Goal: Browse casually: Explore the website without a specific task or goal

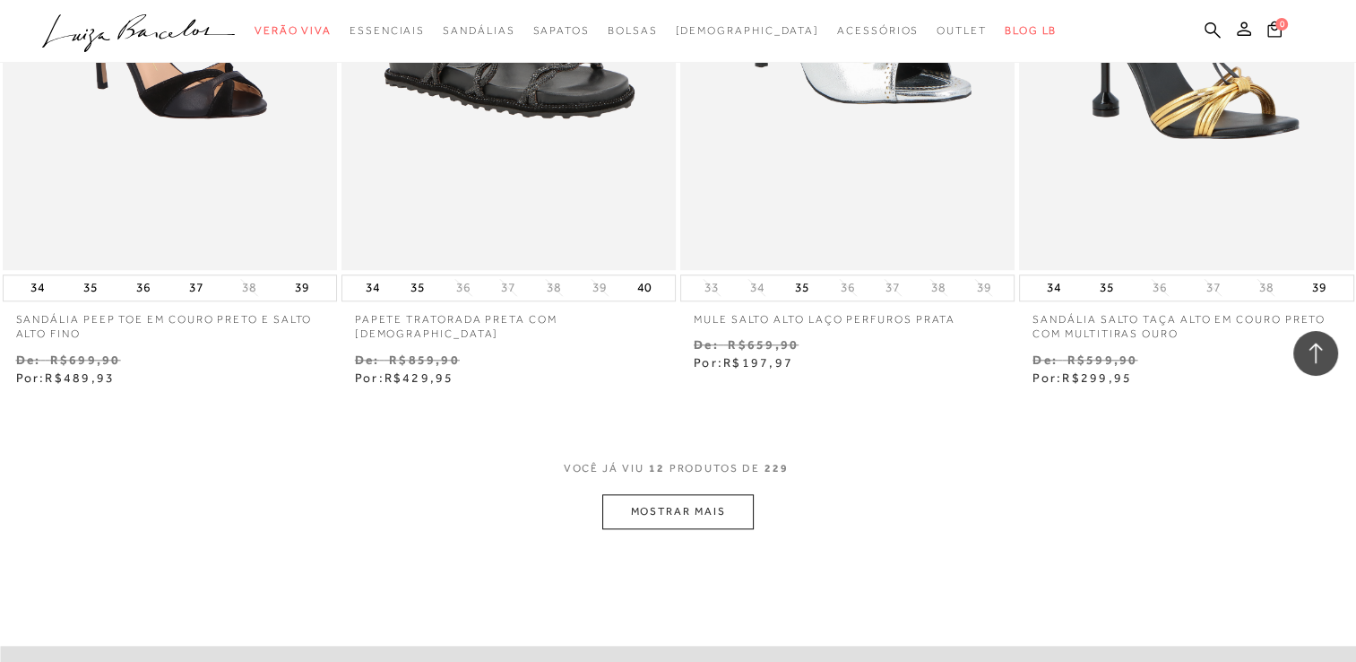
scroll to position [1683, 0]
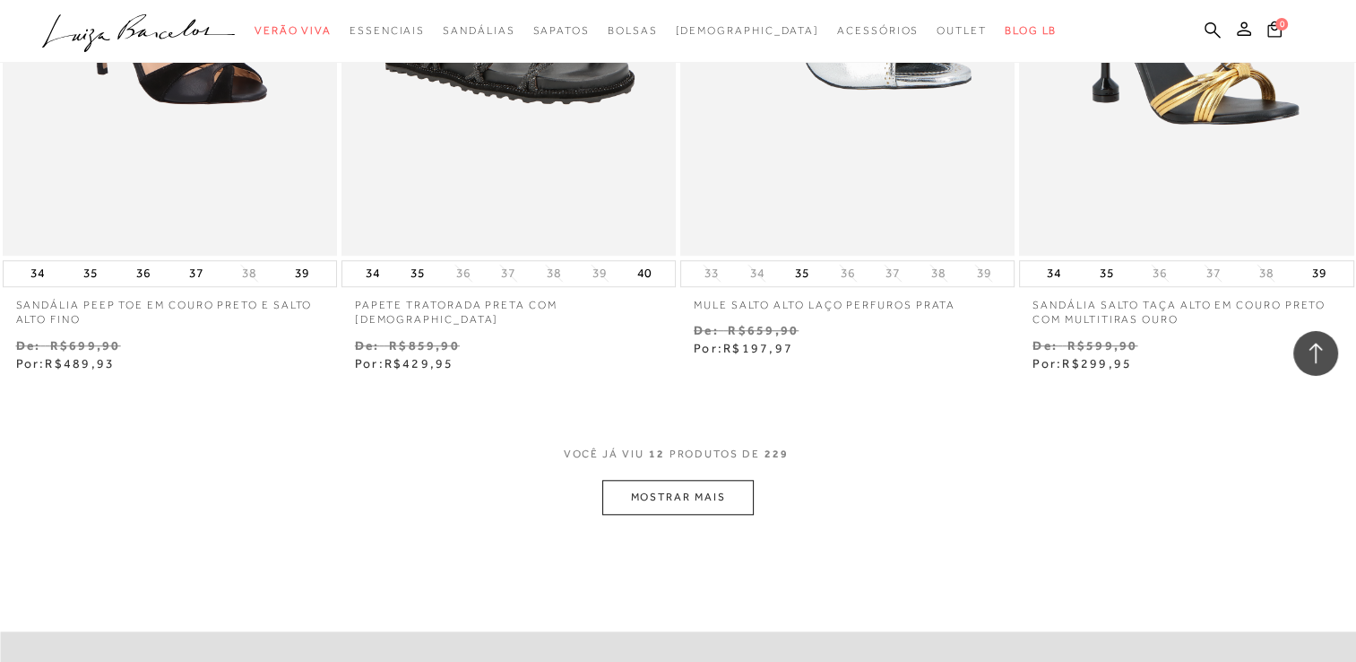
click at [678, 498] on button "MOSTRAR MAIS" at bounding box center [677, 497] width 151 height 35
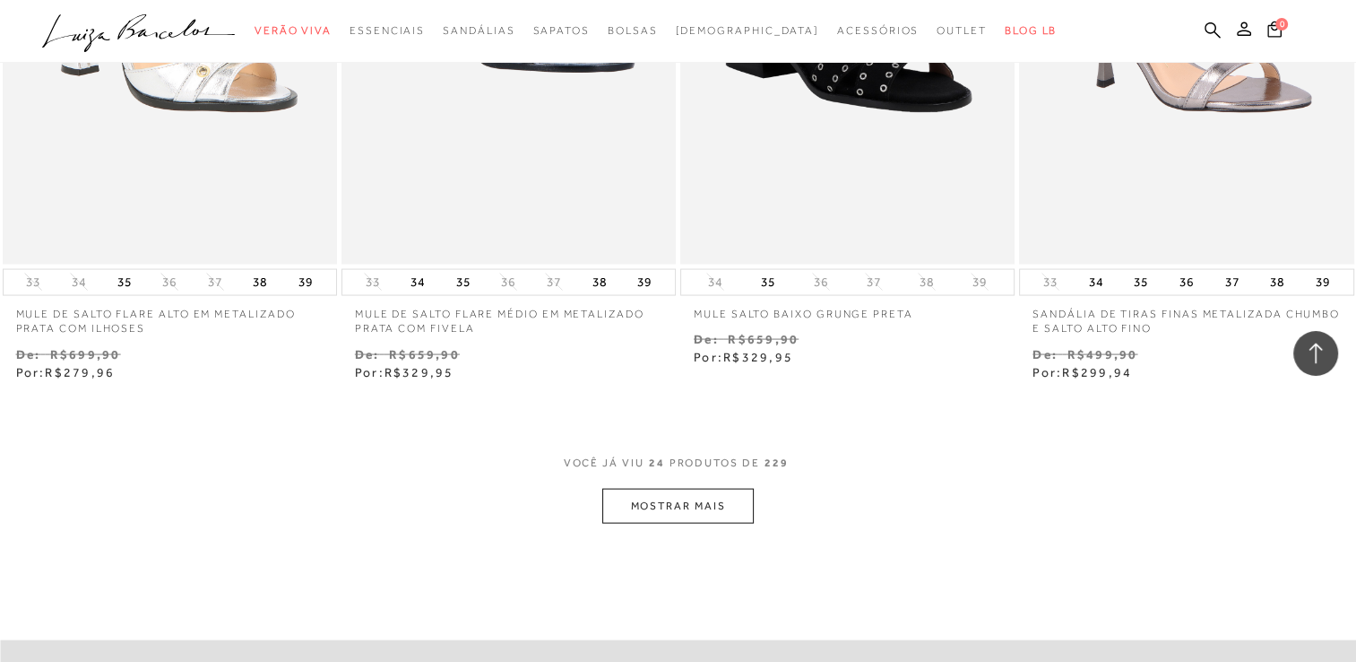
scroll to position [3591, 0]
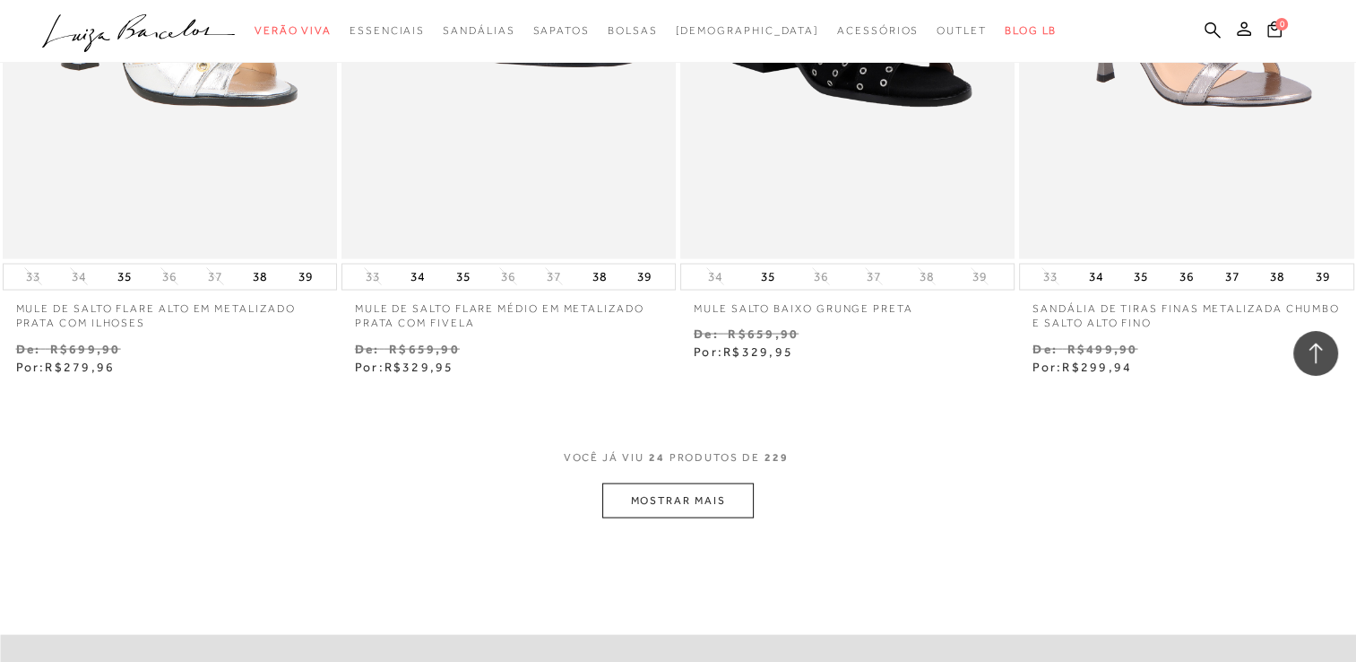
click at [732, 515] on button "MOSTRAR MAIS" at bounding box center [677, 500] width 151 height 35
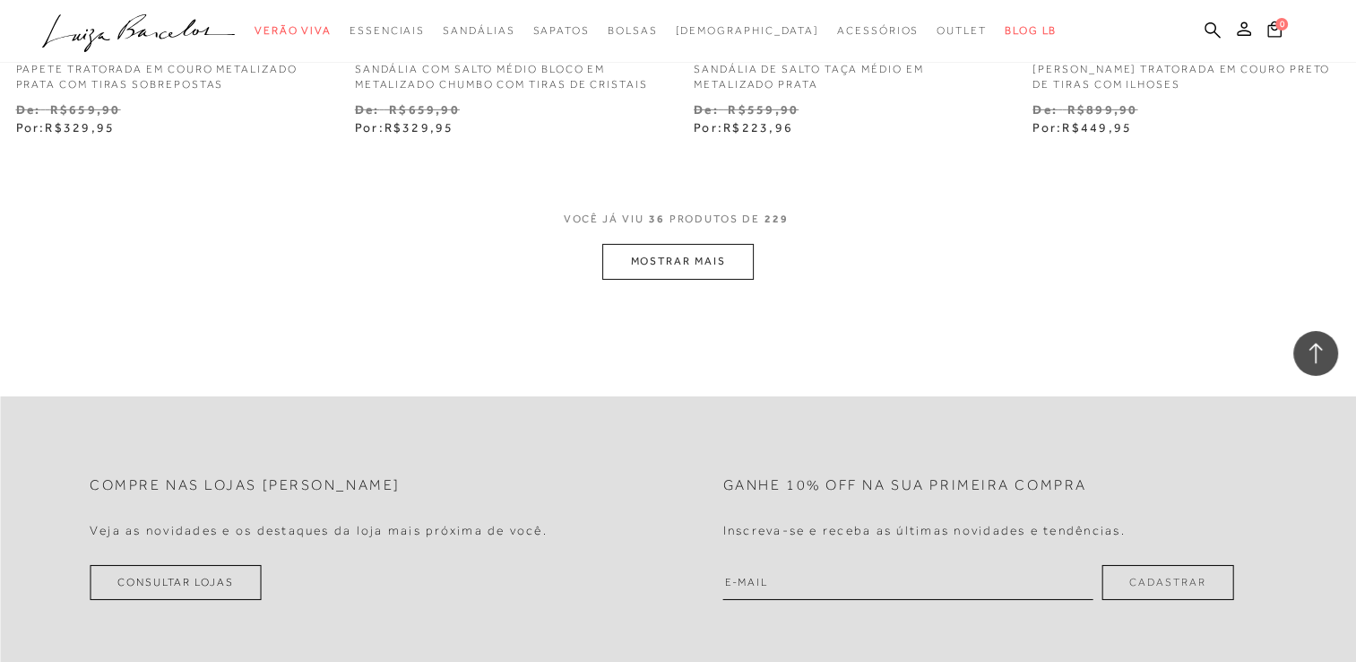
scroll to position [5751, 0]
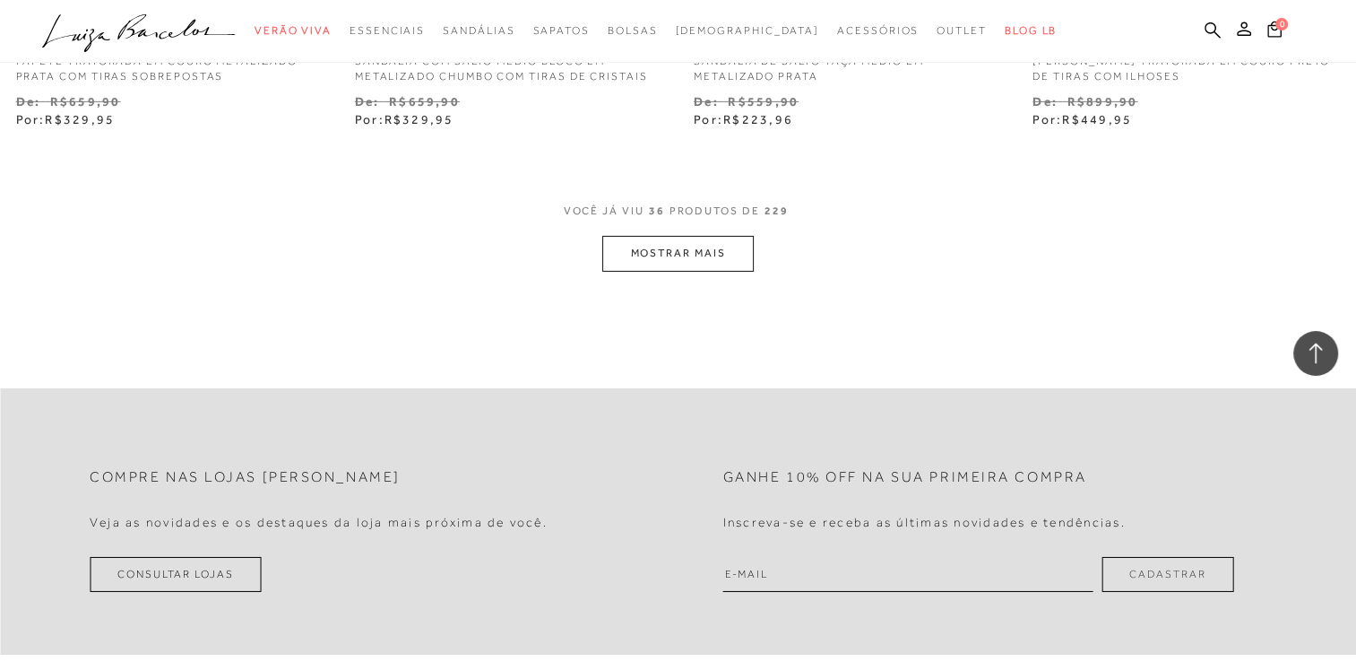
click at [696, 256] on button "MOSTRAR MAIS" at bounding box center [677, 253] width 151 height 35
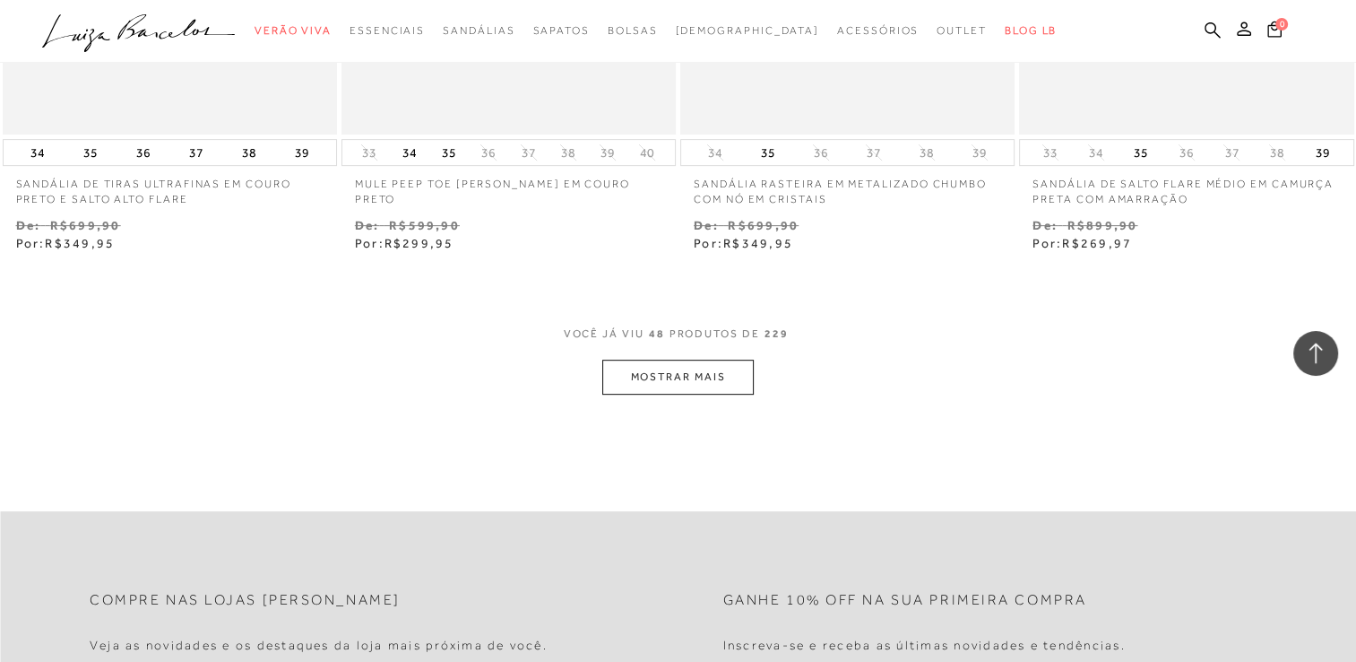
scroll to position [7550, 0]
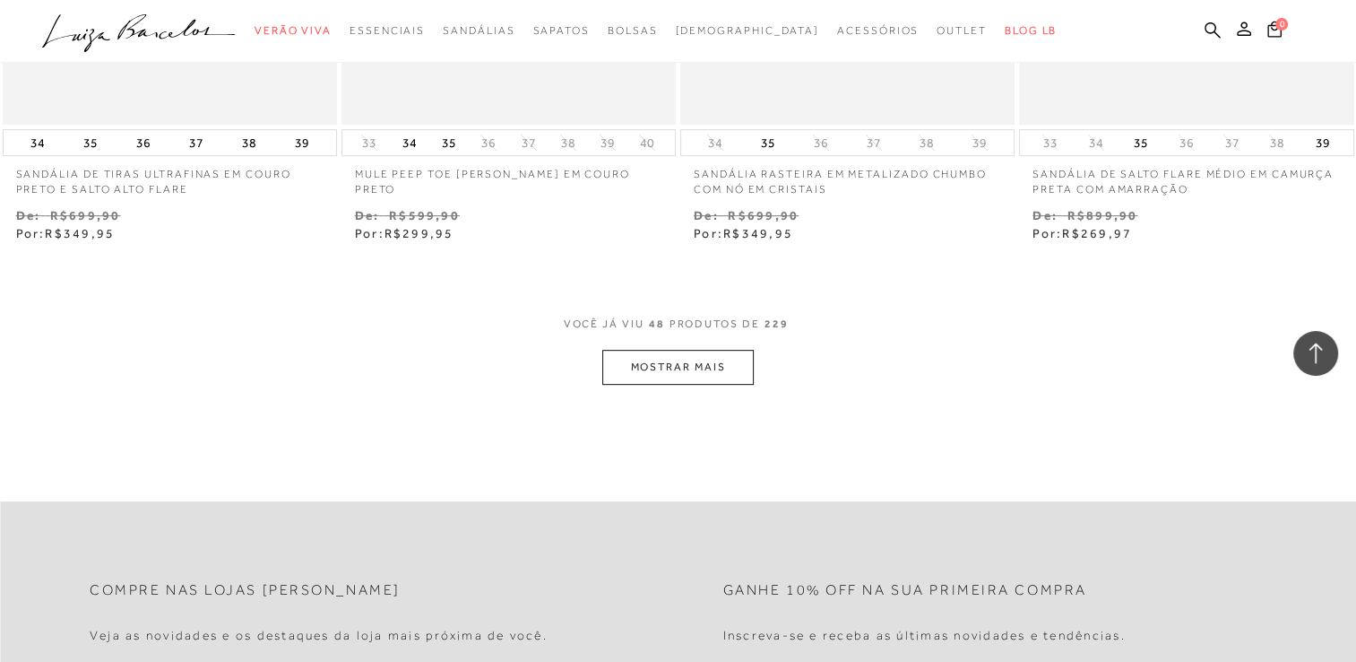
click at [701, 351] on button "MOSTRAR MAIS" at bounding box center [677, 367] width 151 height 35
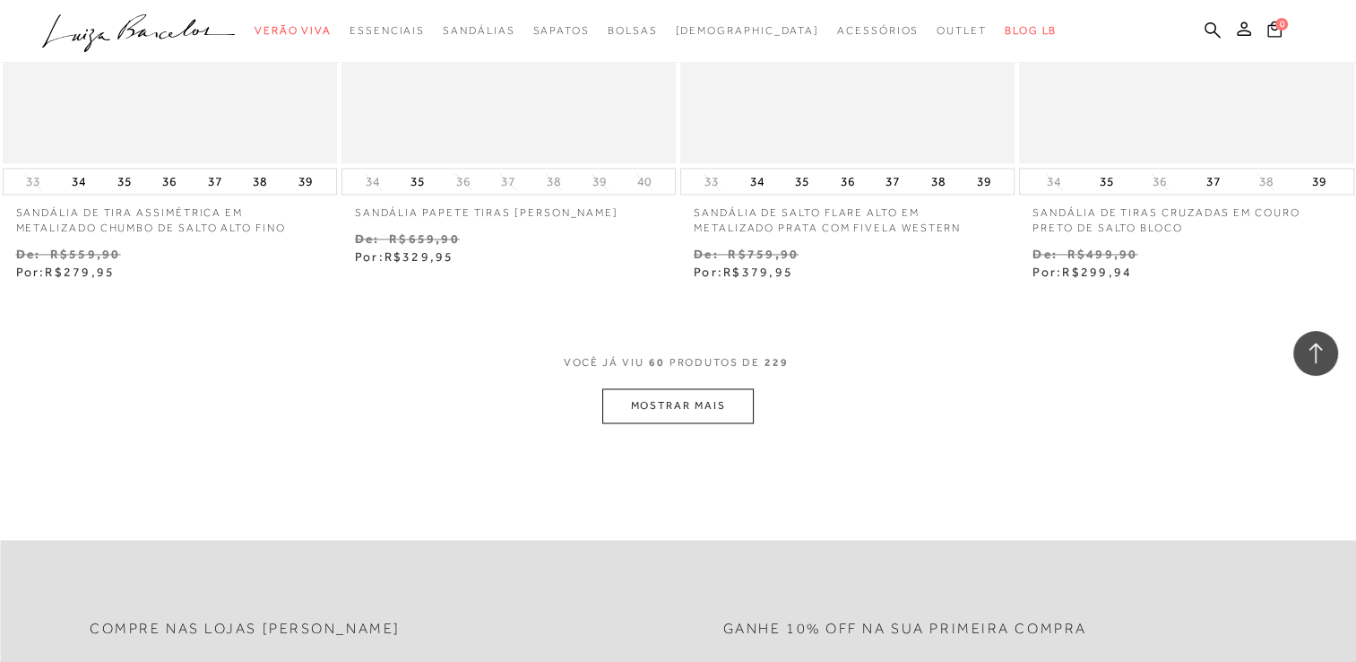
scroll to position [9584, 0]
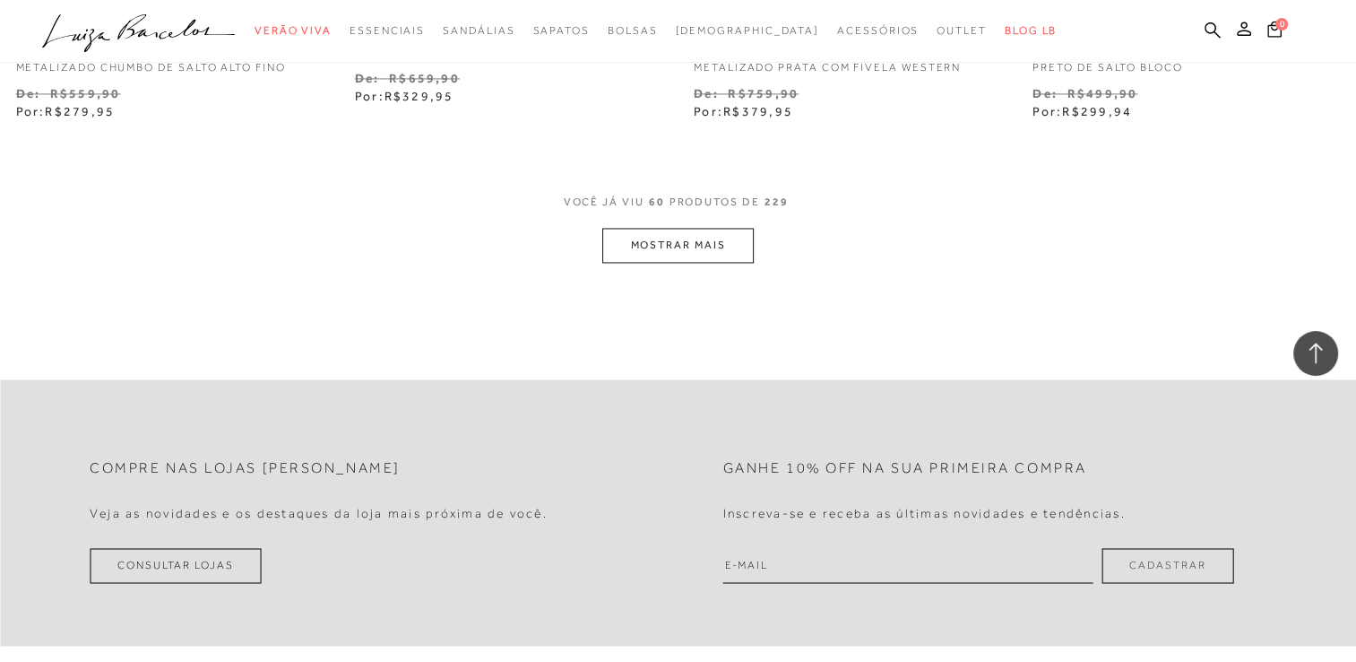
click at [706, 253] on button "MOSTRAR MAIS" at bounding box center [677, 245] width 151 height 35
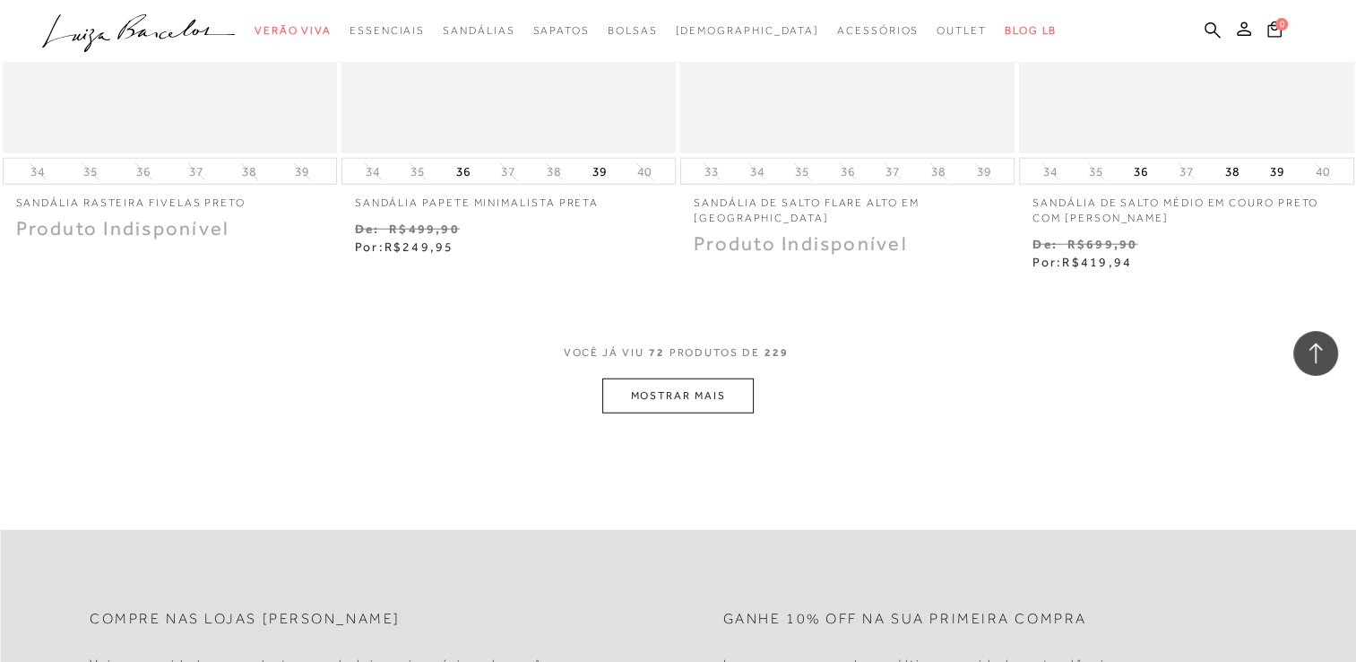
scroll to position [11375, 0]
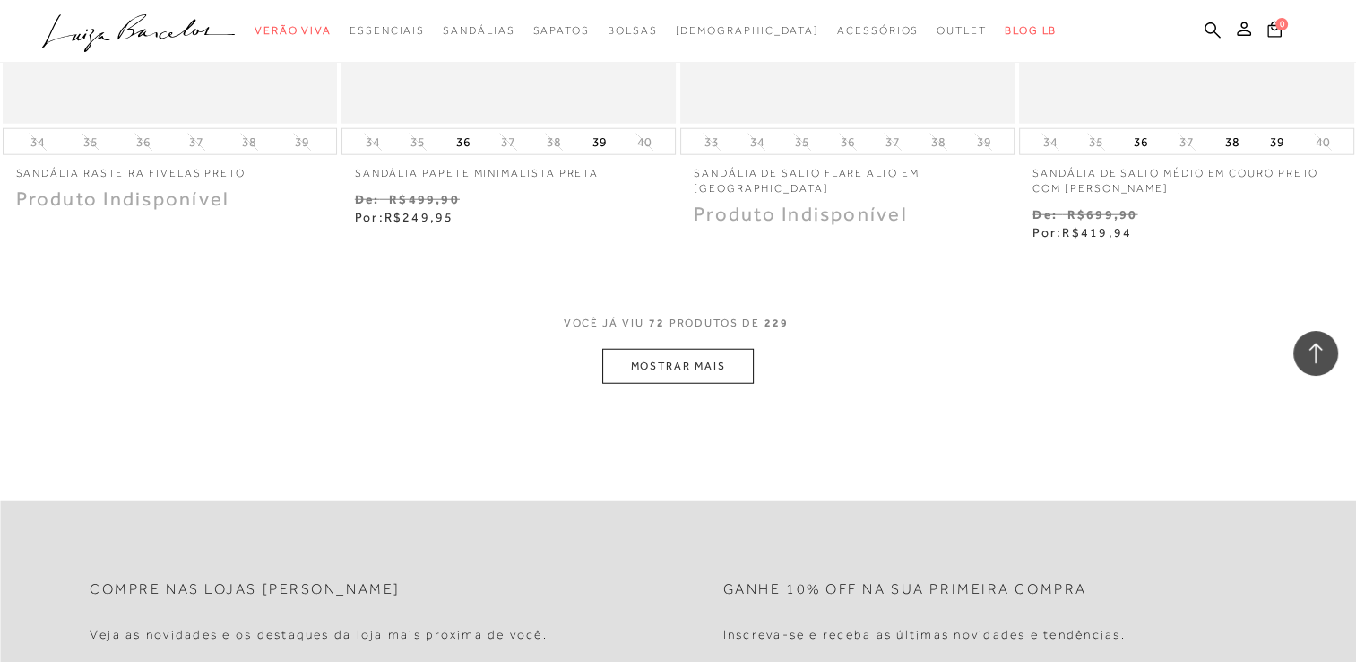
click at [688, 354] on button "MOSTRAR MAIS" at bounding box center [677, 366] width 151 height 35
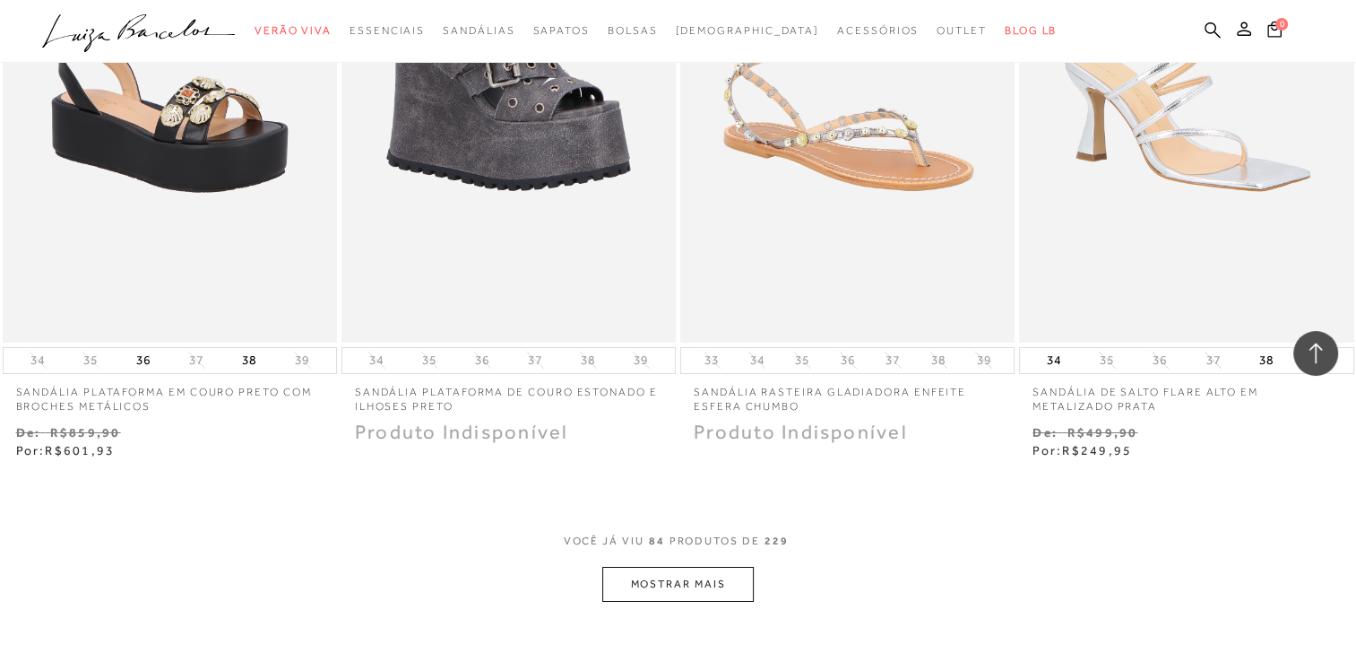
scroll to position [13070, 0]
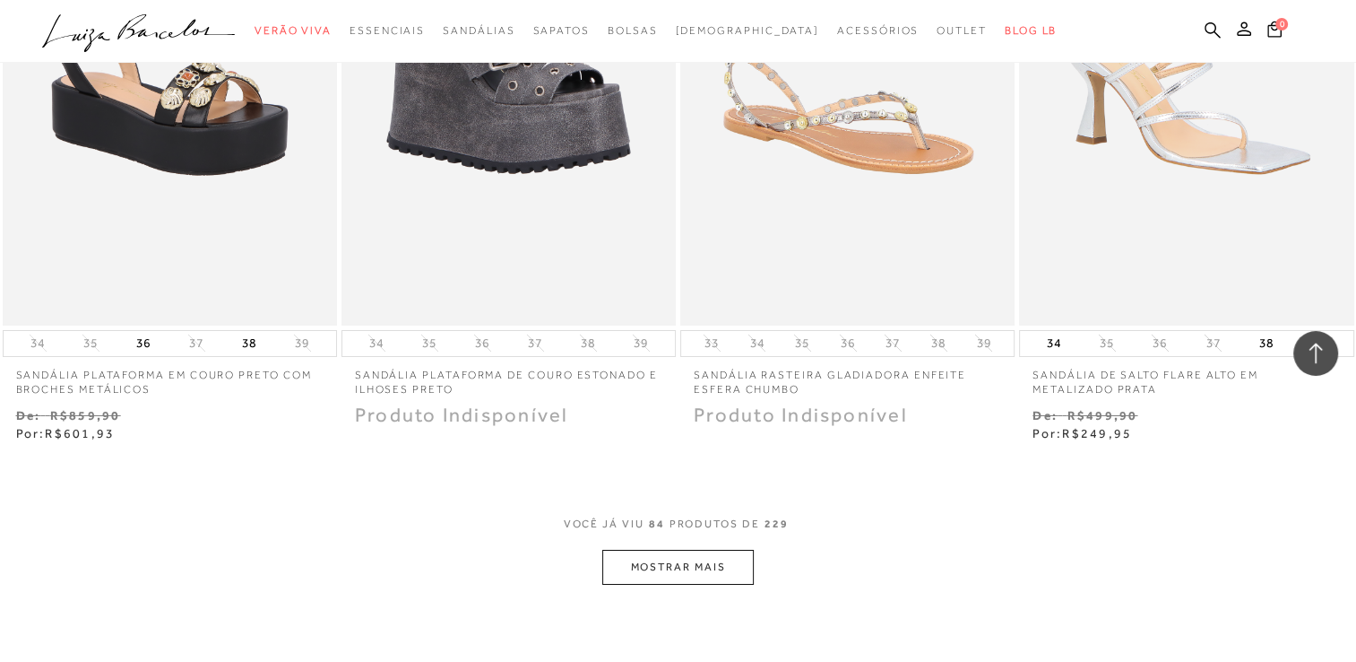
click at [635, 567] on button "MOSTRAR MAIS" at bounding box center [677, 567] width 151 height 35
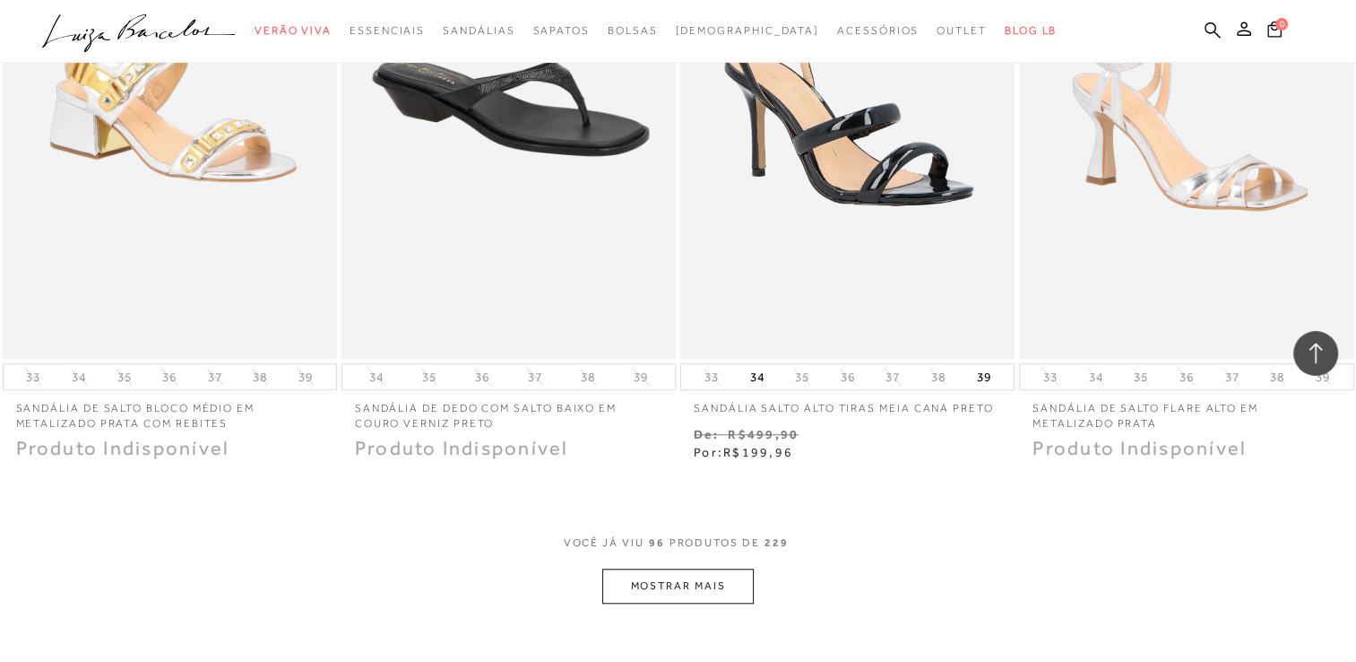
scroll to position [14986, 0]
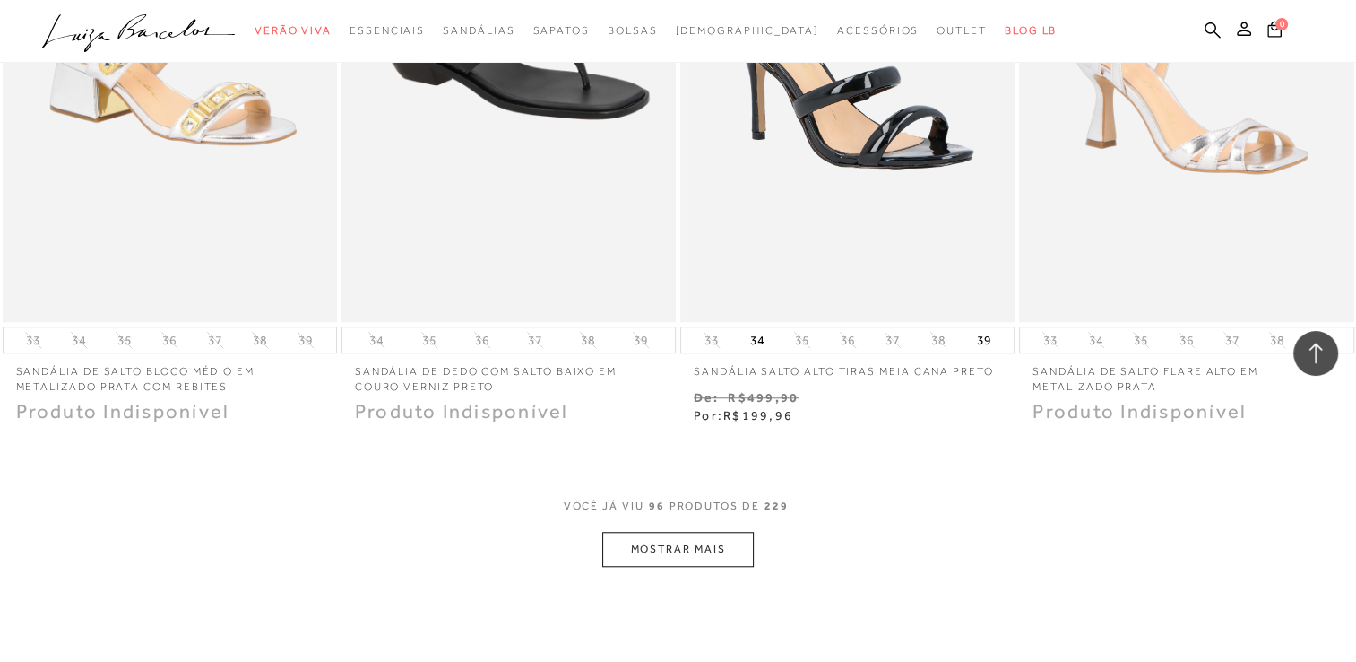
click at [697, 536] on button "MOSTRAR MAIS" at bounding box center [677, 549] width 151 height 35
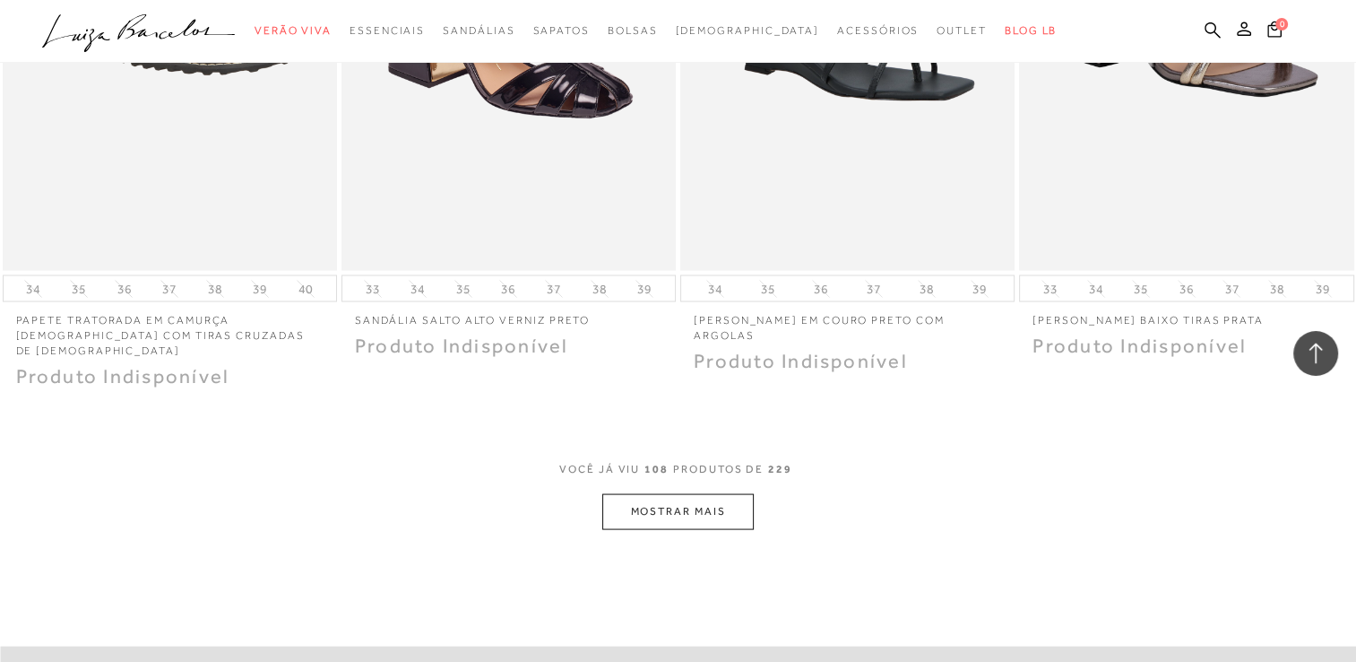
scroll to position [17018, 0]
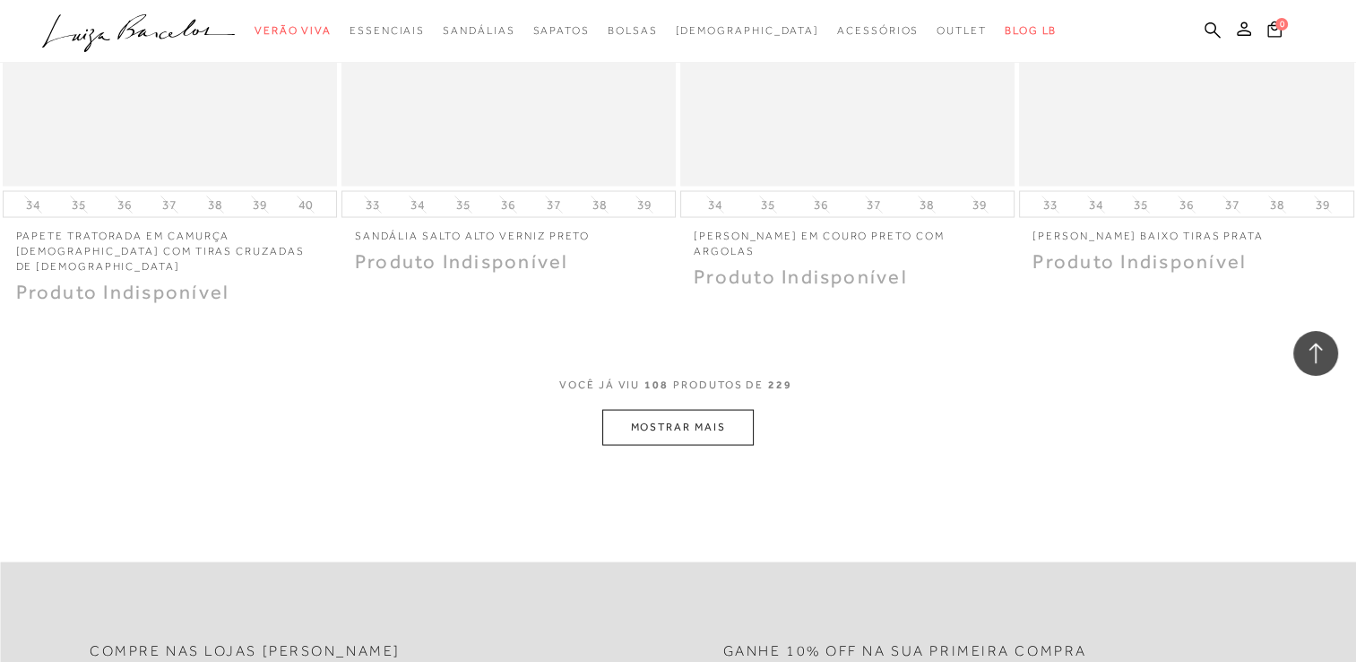
click at [714, 416] on button "MOSTRAR MAIS" at bounding box center [677, 427] width 151 height 35
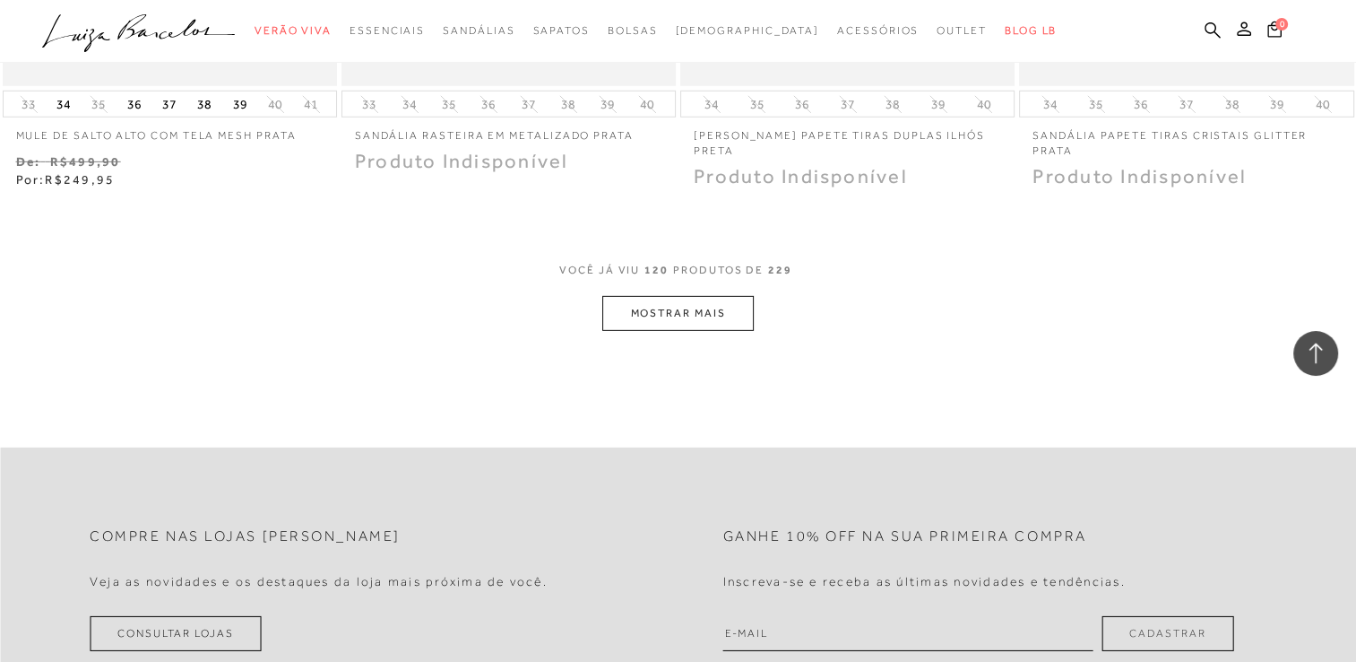
scroll to position [19101, 0]
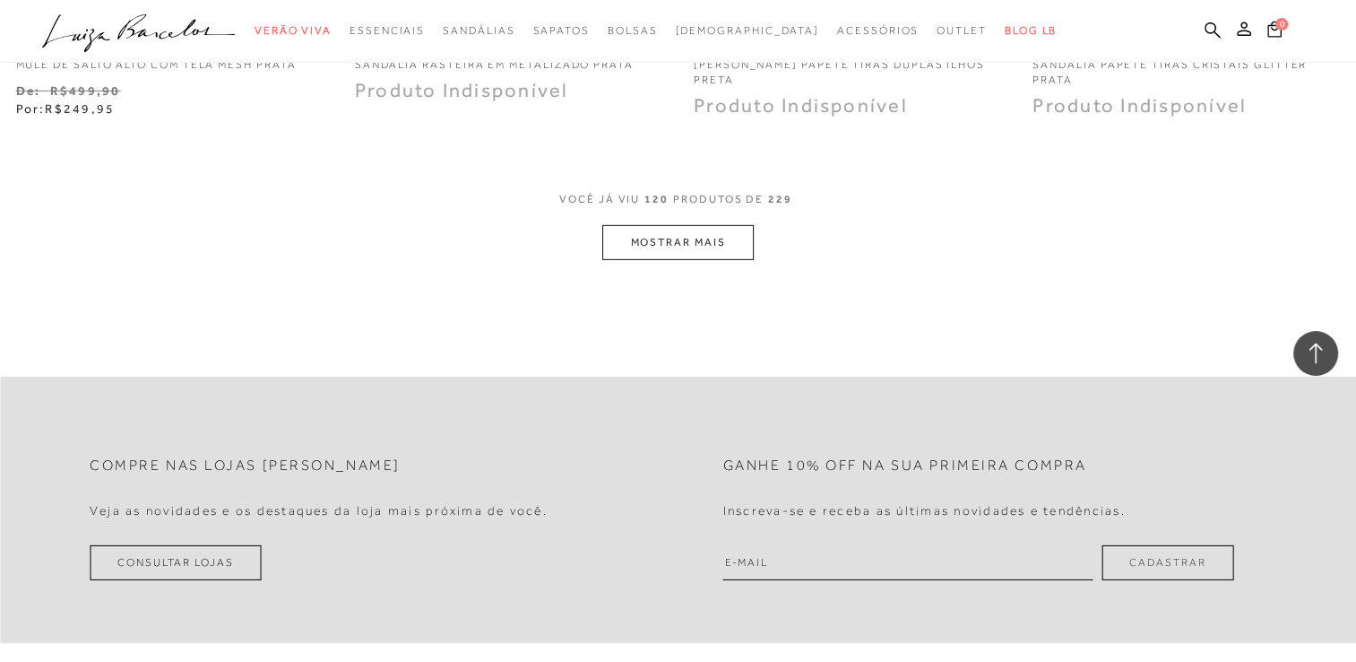
click at [643, 225] on button "MOSTRAR MAIS" at bounding box center [677, 242] width 151 height 35
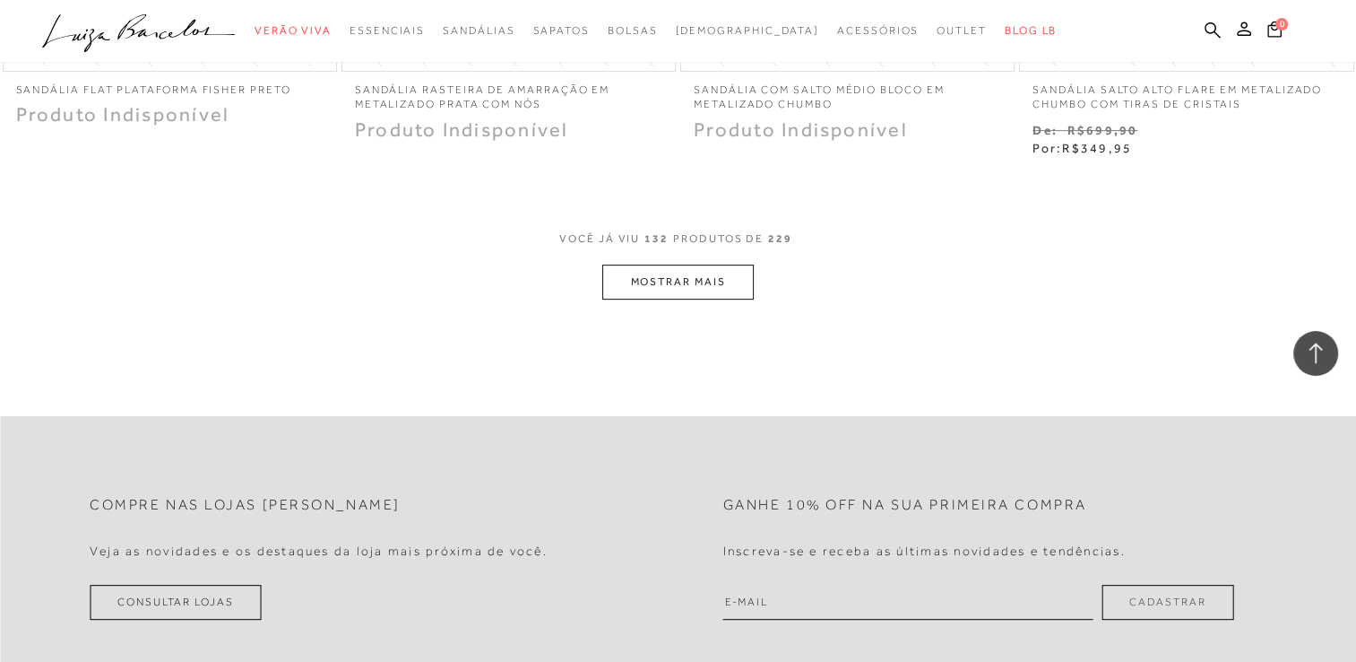
scroll to position [21050, 0]
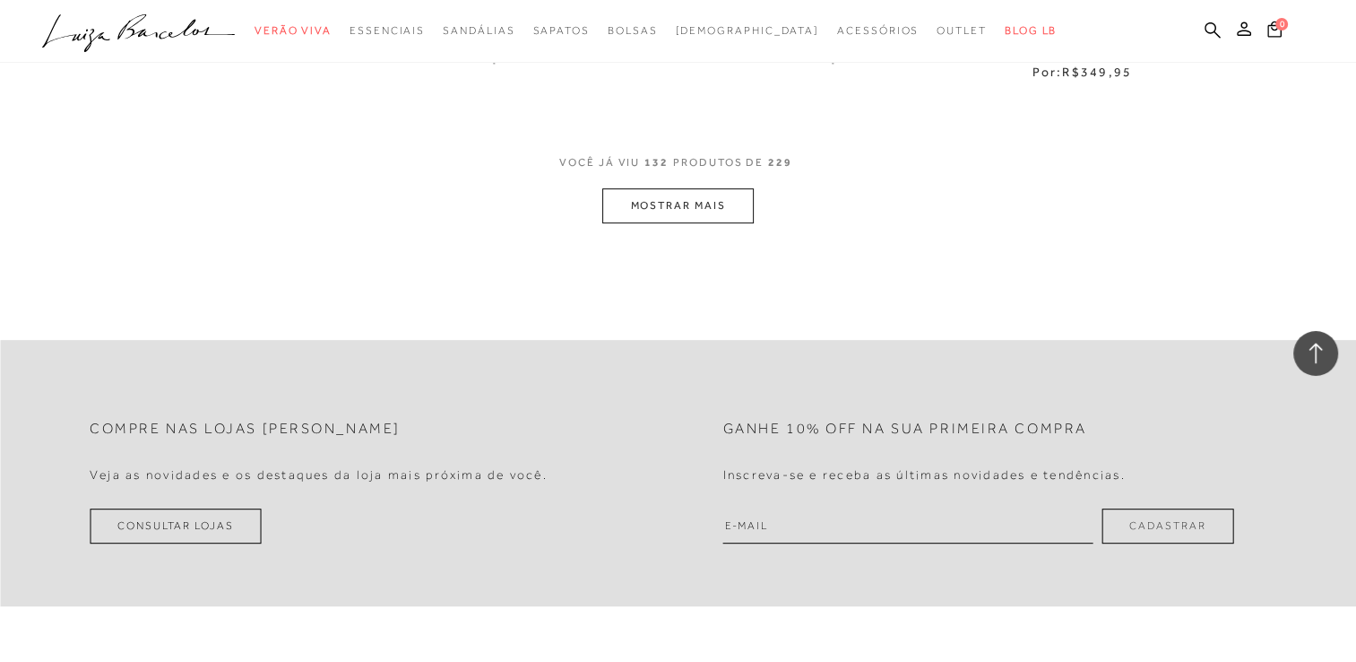
click at [672, 194] on button "MOSTRAR MAIS" at bounding box center [677, 205] width 151 height 35
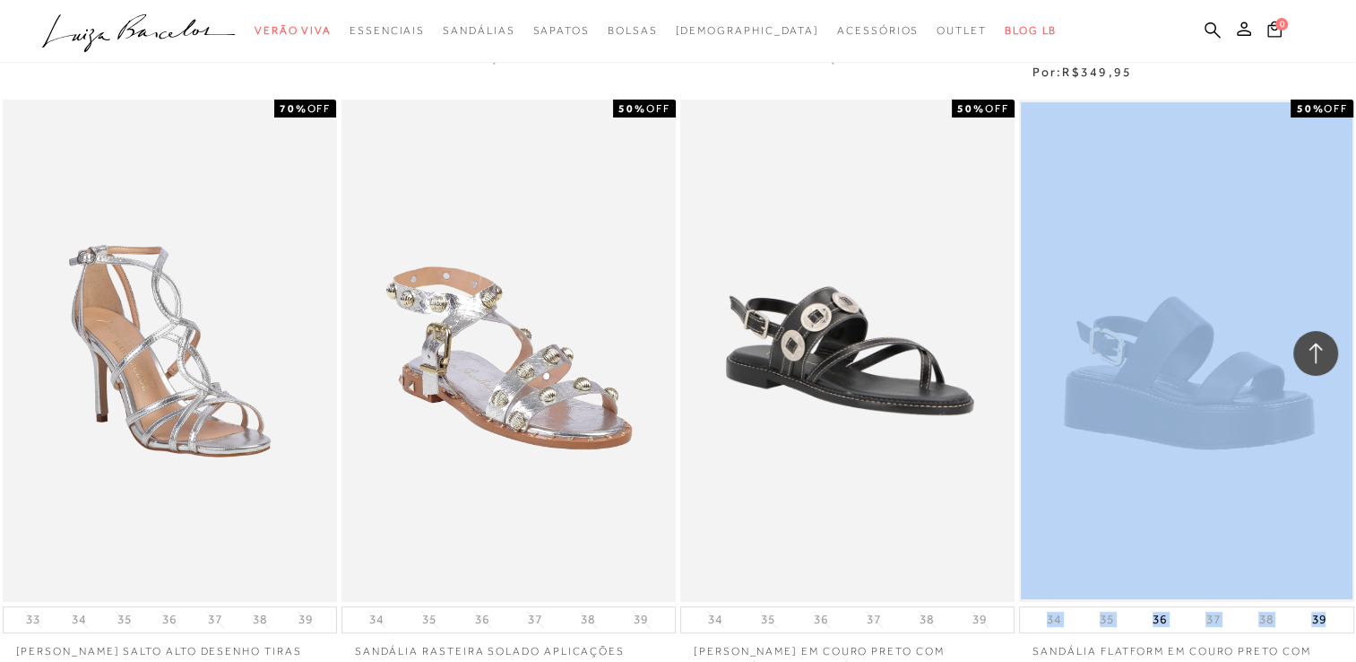
click at [1355, 585] on div "50% OFF SANDÁLIA FLATFORM EM COURO PRETO COM FIVELA 34 35 36 37 38 39 Venda" at bounding box center [1186, 409] width 339 height 624
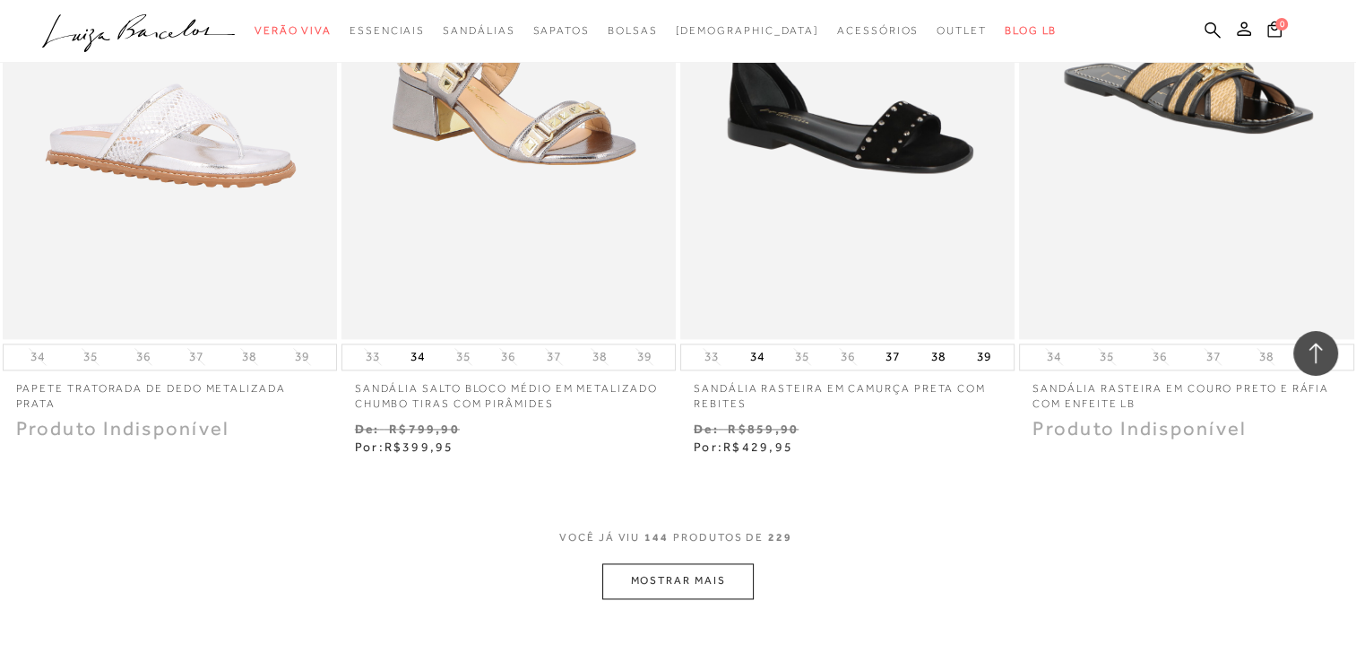
scroll to position [22614, 0]
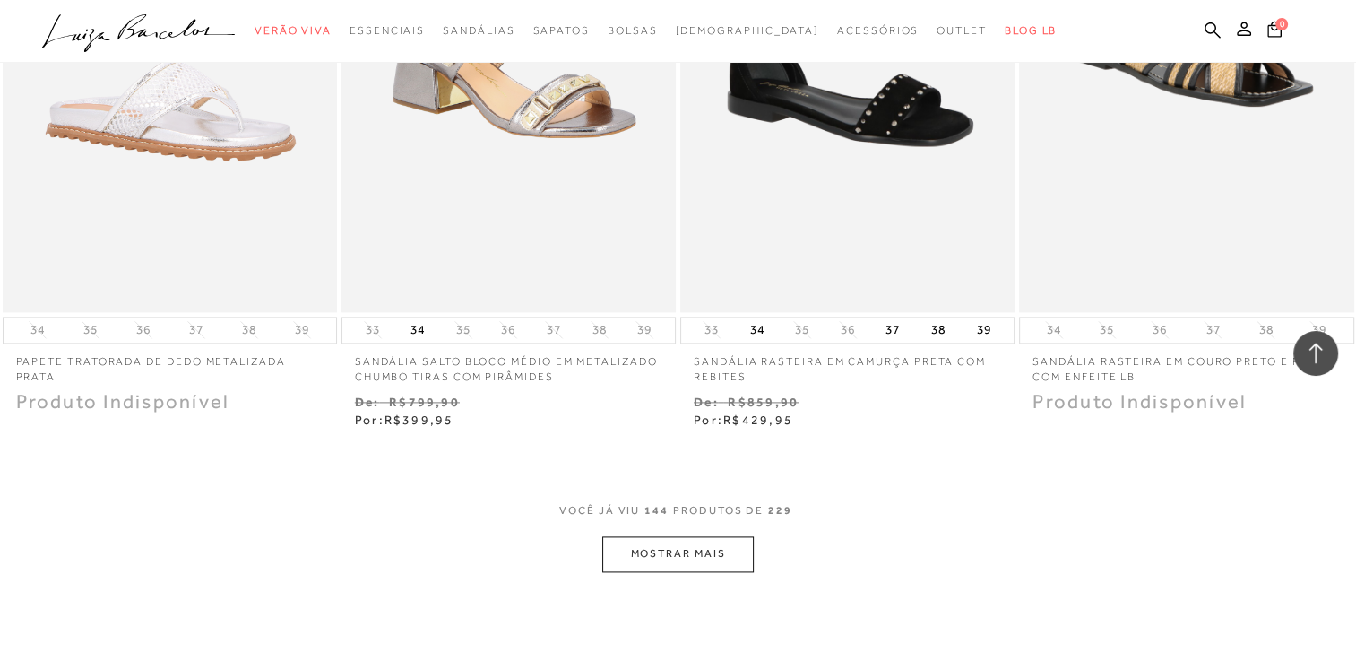
click at [657, 542] on button "MOSTRAR MAIS" at bounding box center [677, 553] width 151 height 35
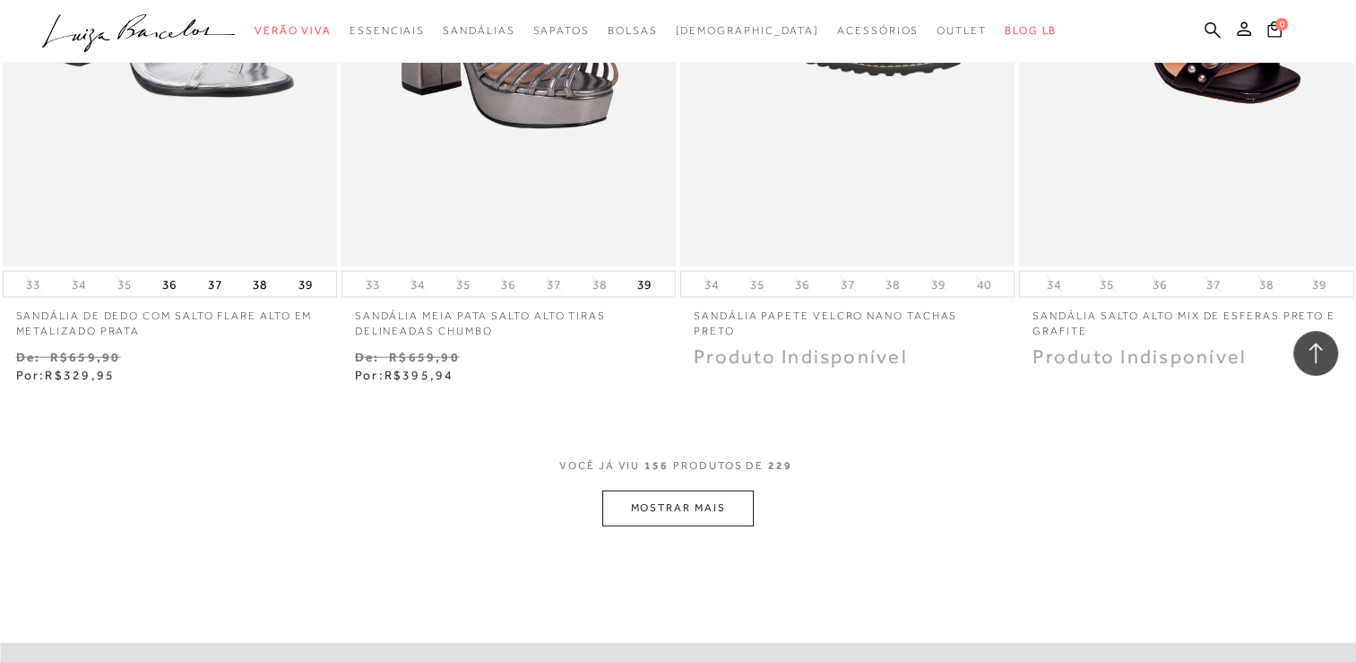
scroll to position [24632, 0]
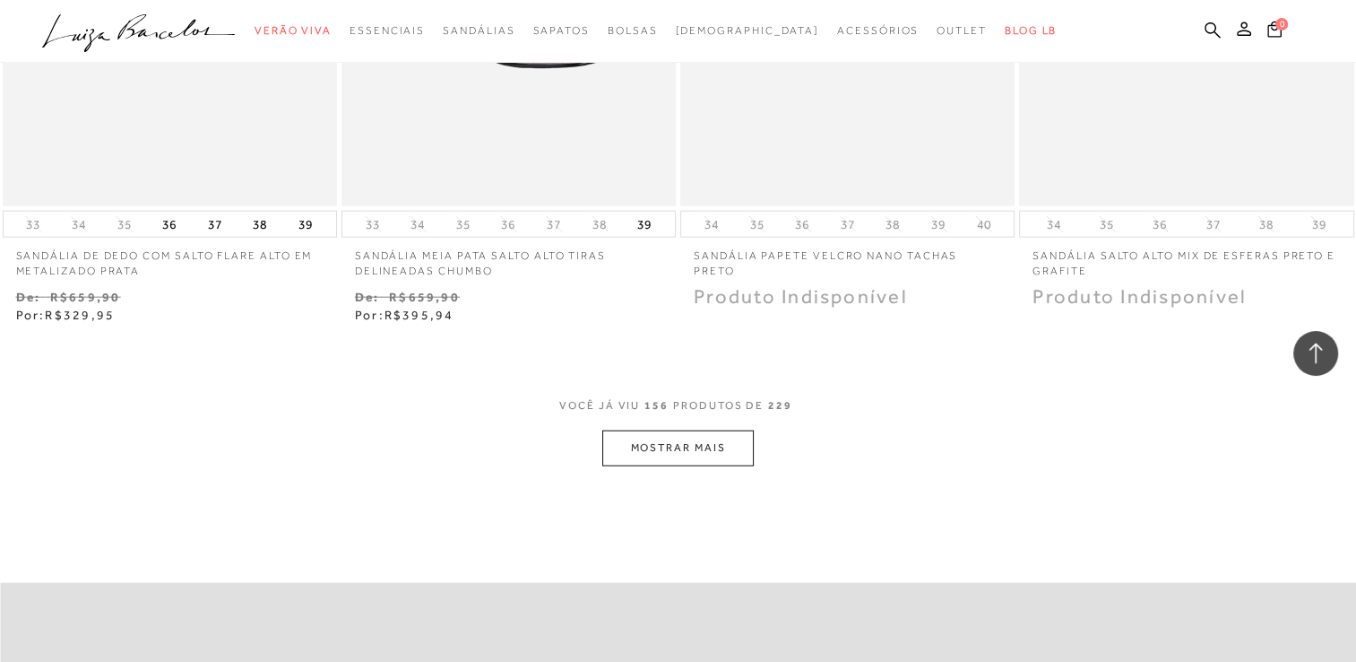
click at [682, 432] on button "MOSTRAR MAIS" at bounding box center [677, 447] width 151 height 35
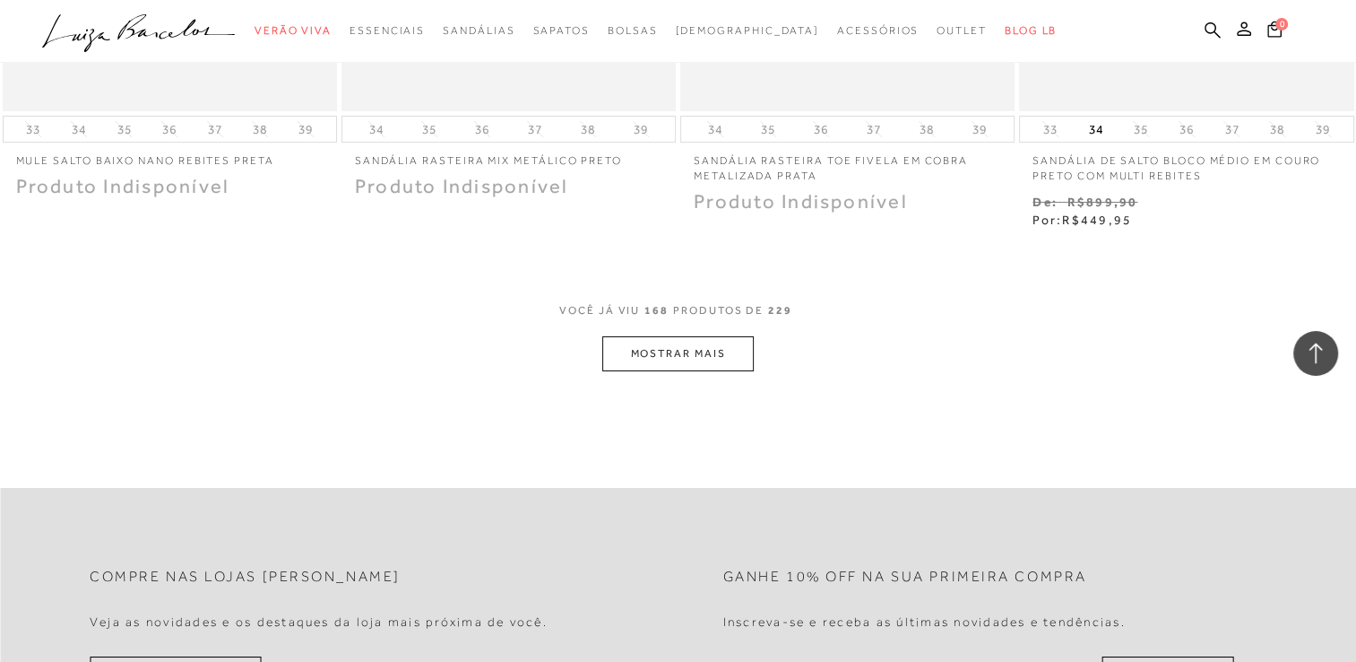
scroll to position [26704, 0]
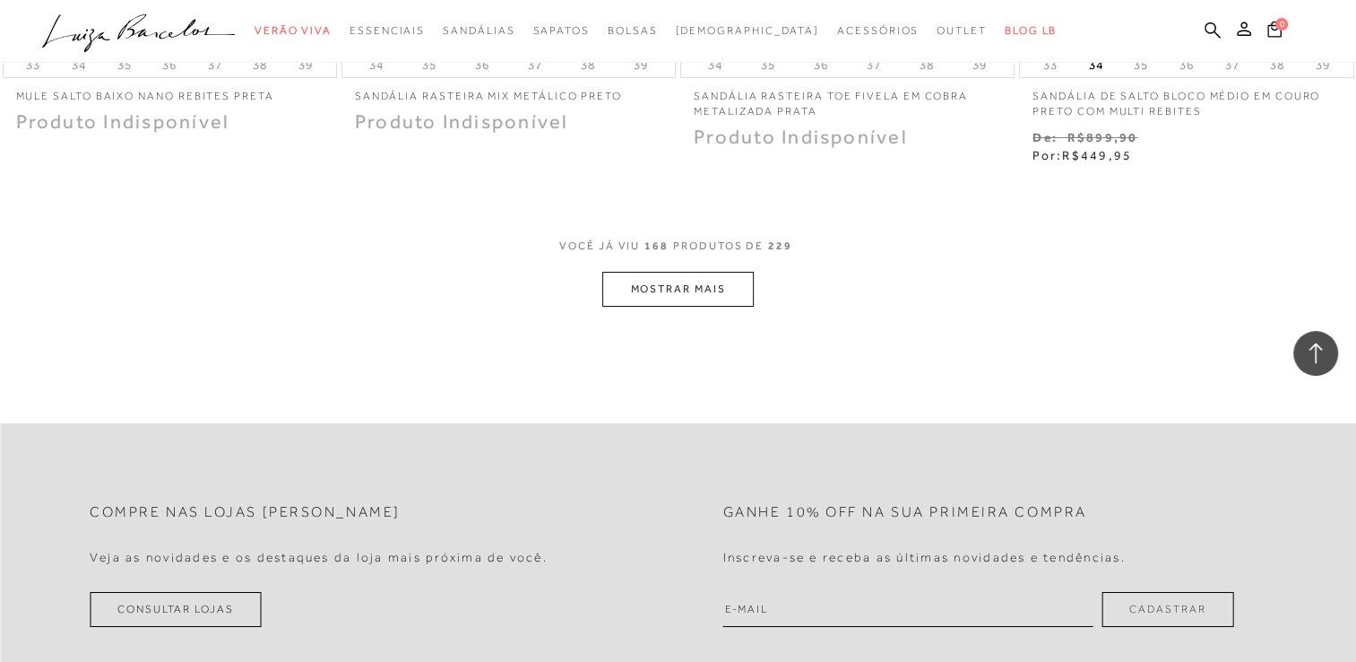
click at [671, 272] on button "MOSTRAR MAIS" at bounding box center [677, 289] width 151 height 35
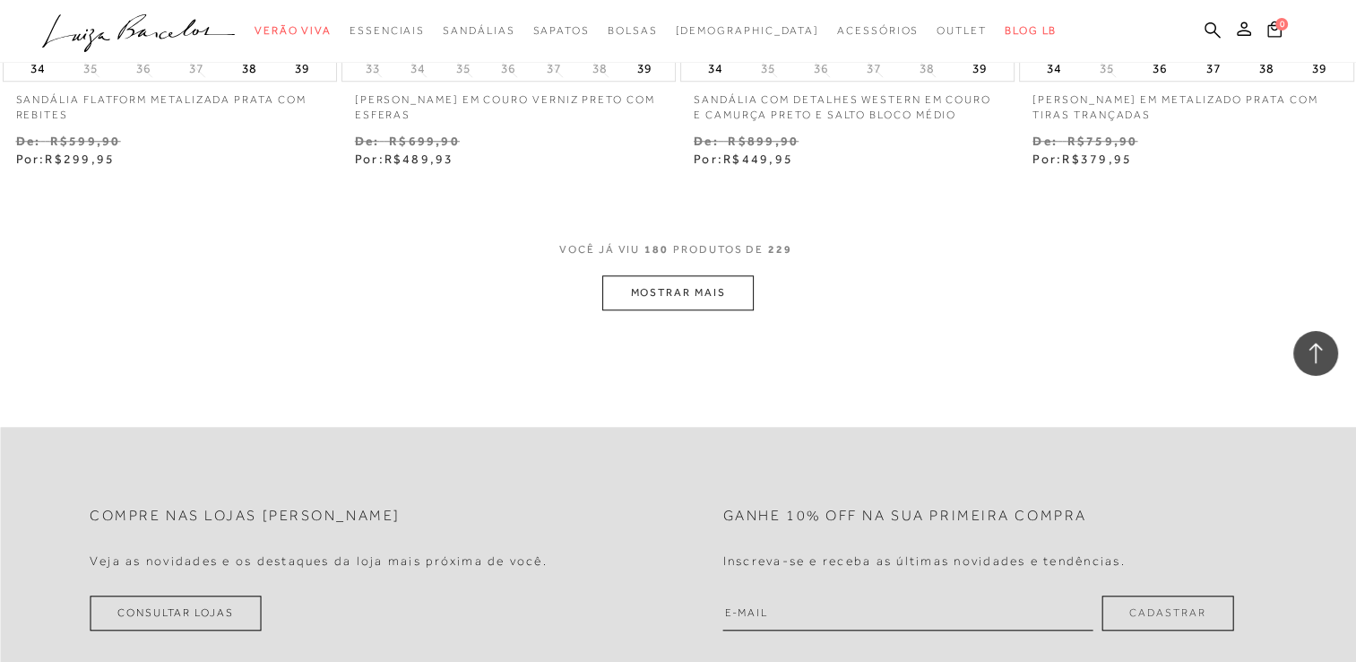
scroll to position [28647, 0]
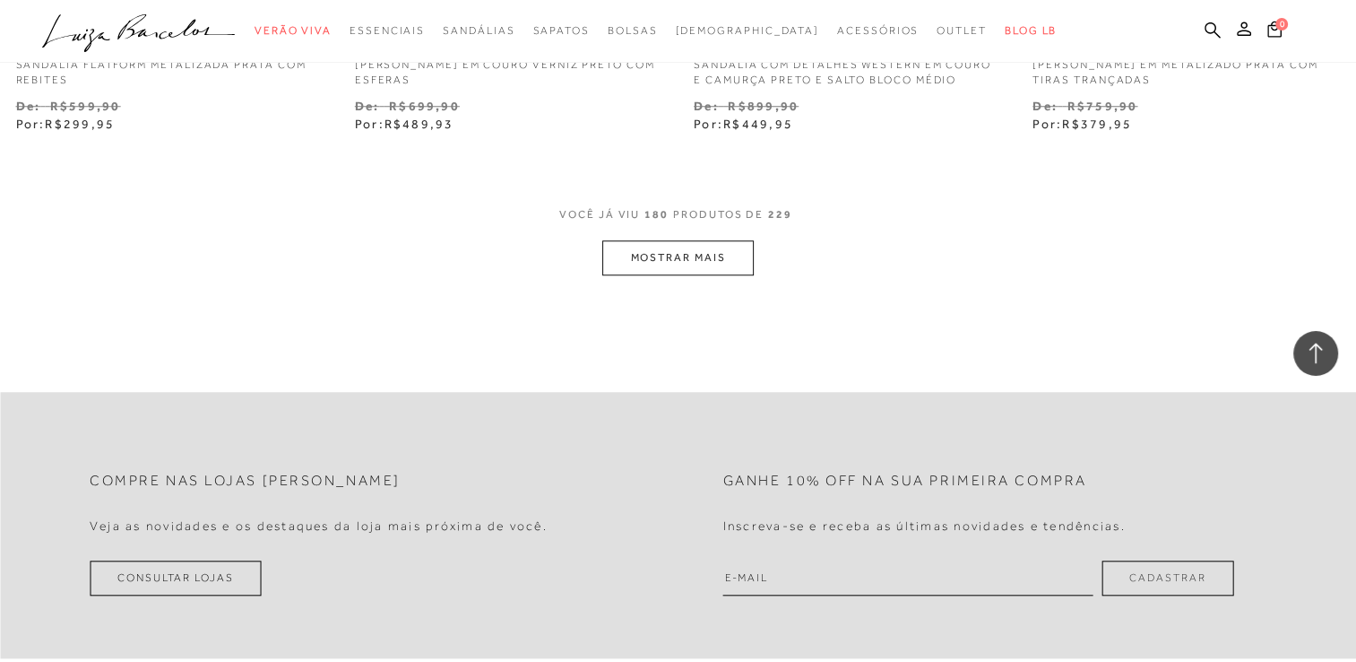
click at [644, 240] on button "MOSTRAR MAIS" at bounding box center [677, 257] width 151 height 35
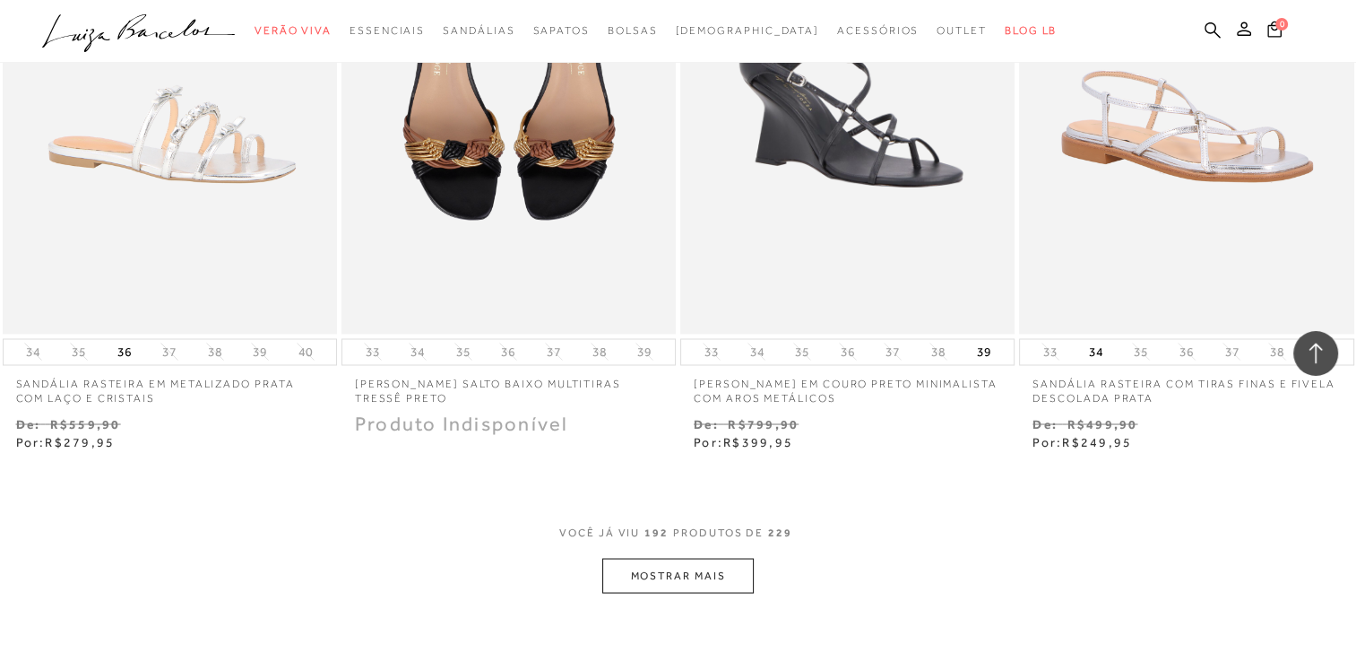
scroll to position [30279, 0]
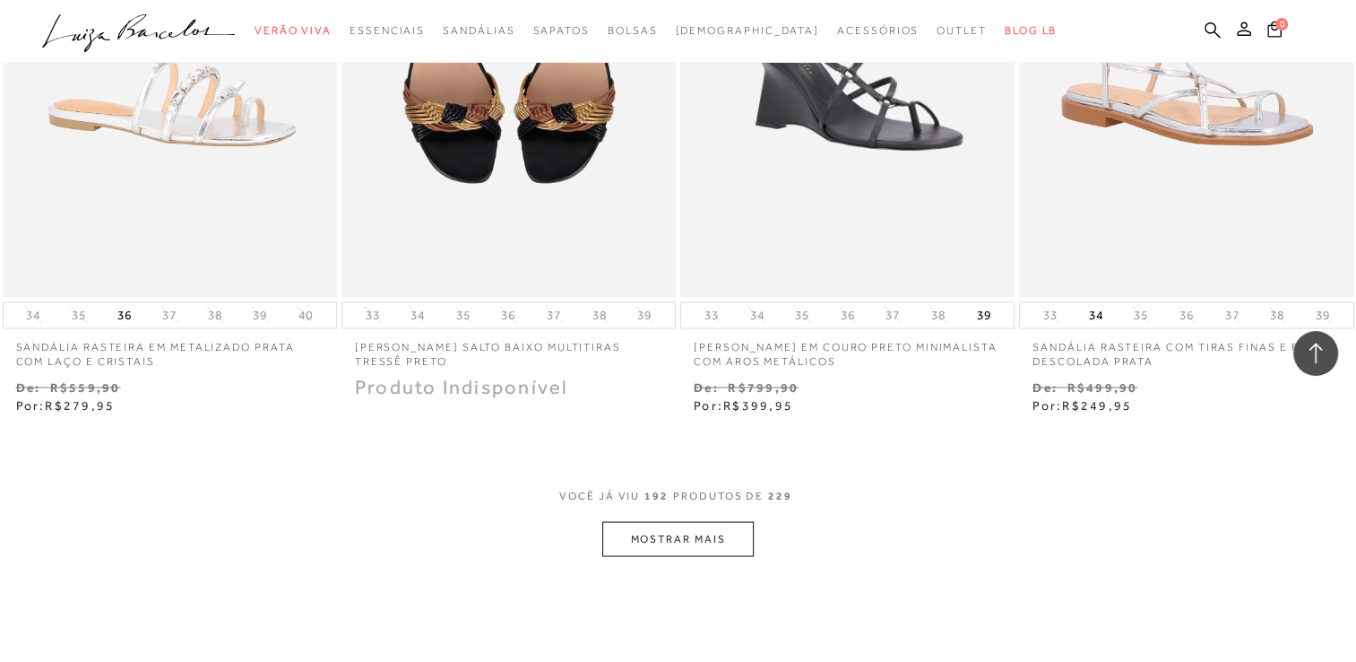
click at [705, 522] on button "MOSTRAR MAIS" at bounding box center [677, 538] width 151 height 35
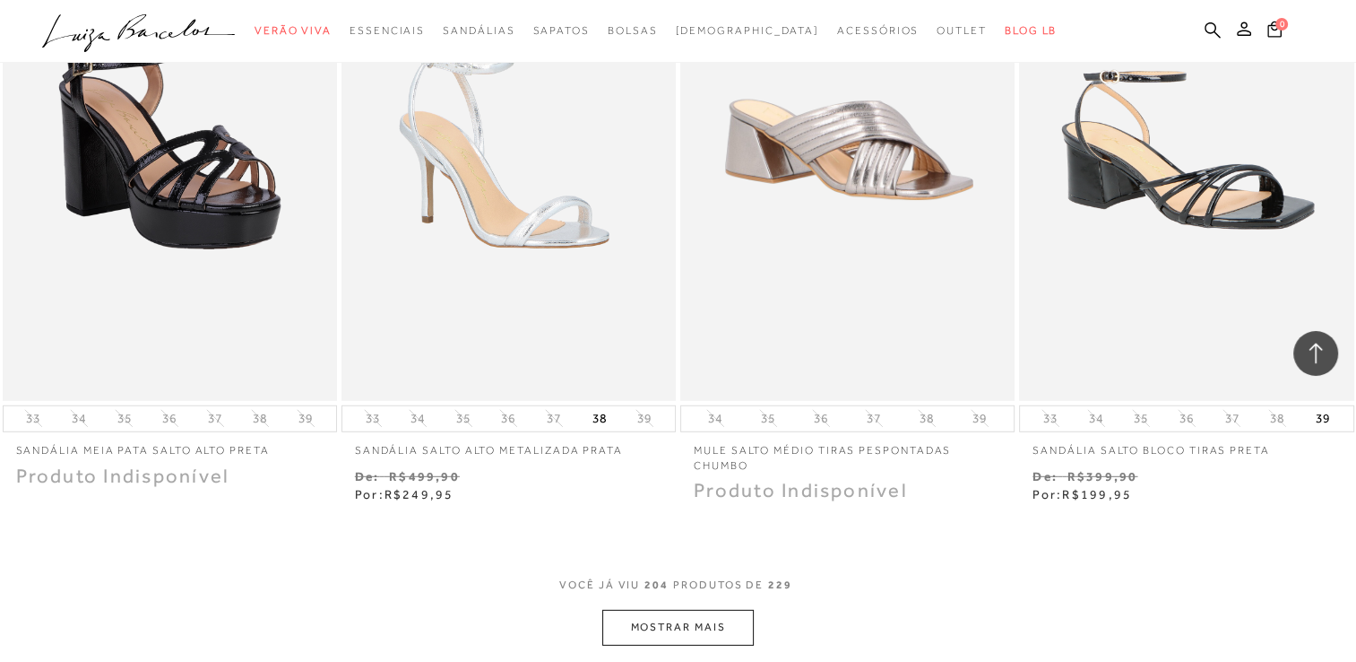
scroll to position [32165, 0]
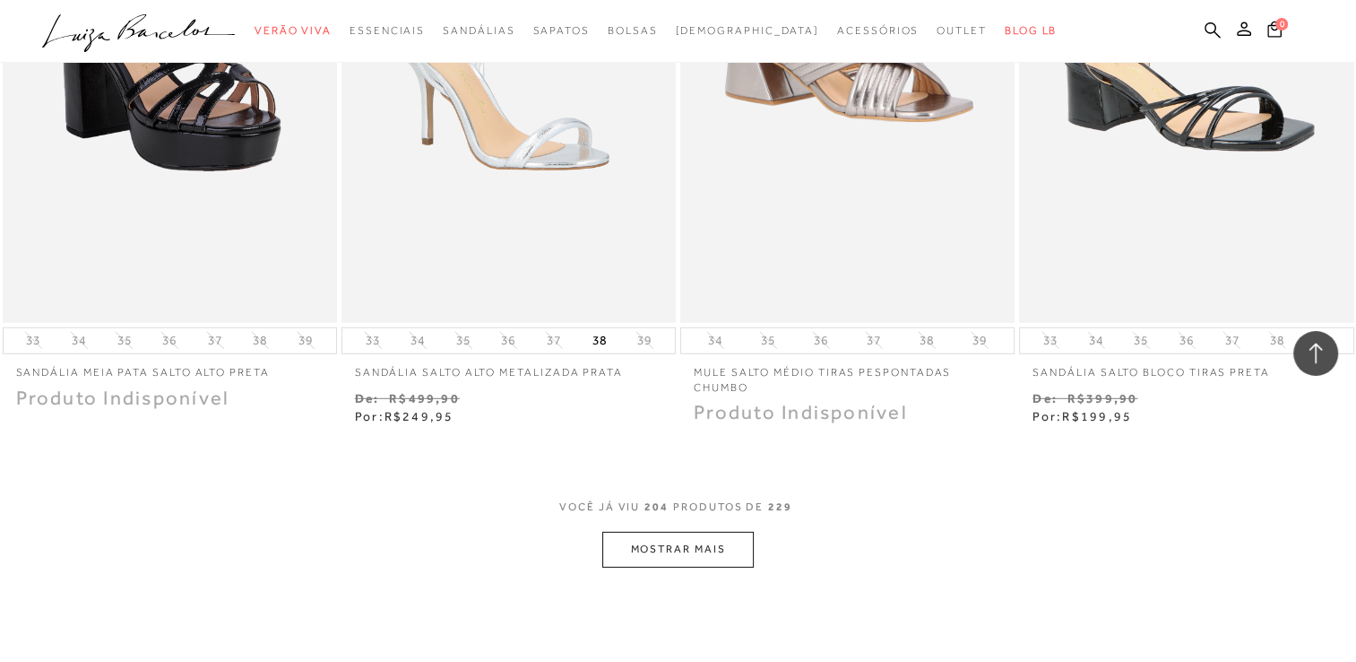
click at [667, 532] on button "MOSTRAR MAIS" at bounding box center [677, 549] width 151 height 35
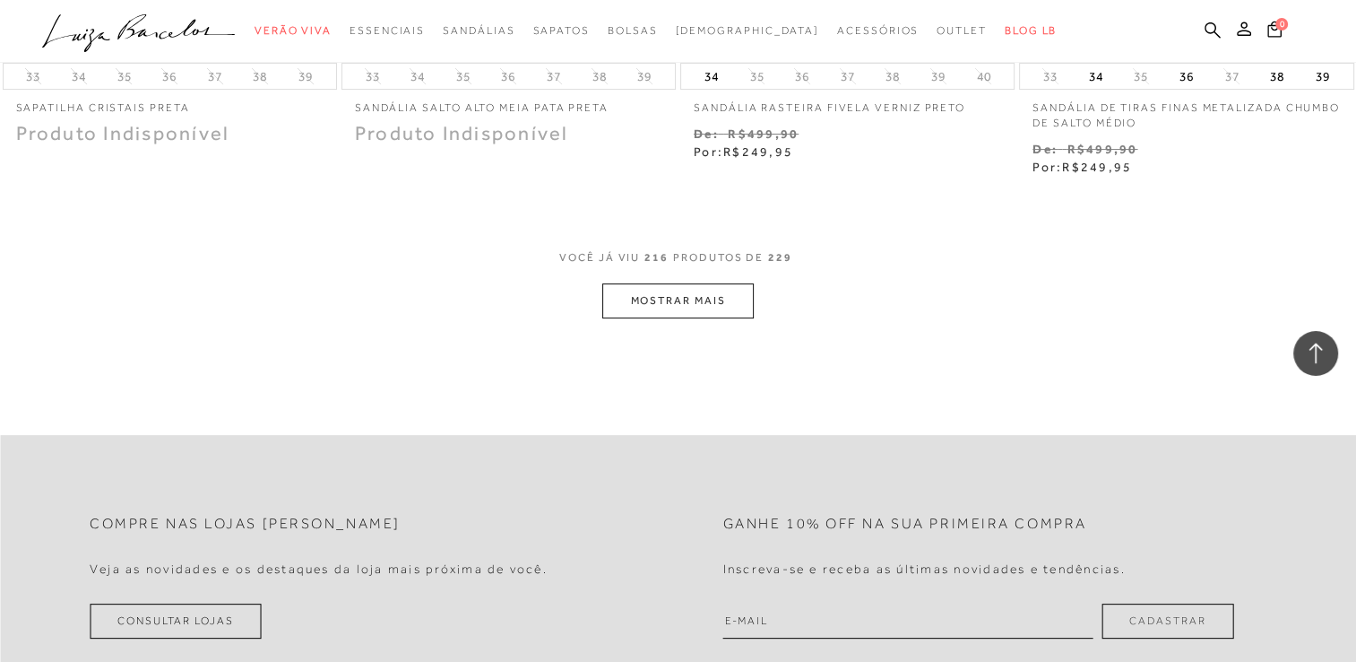
scroll to position [34368, 0]
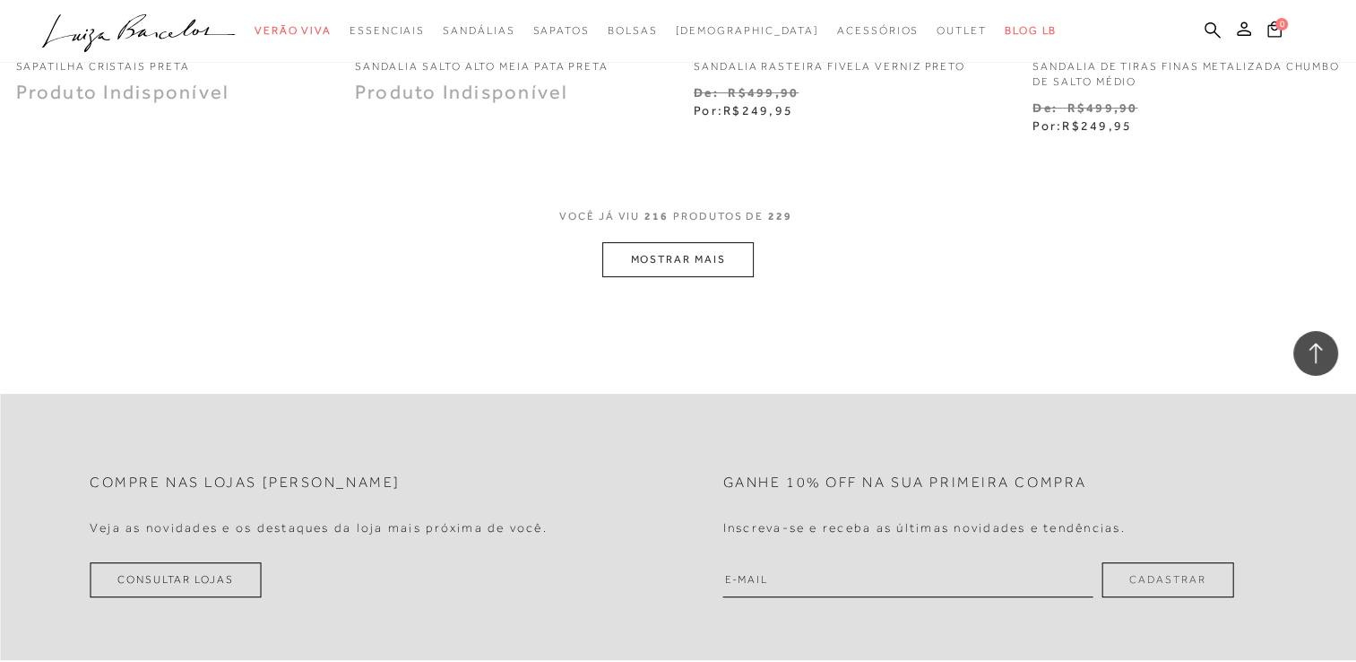
click at [677, 242] on button "MOSTRAR MAIS" at bounding box center [677, 259] width 151 height 35
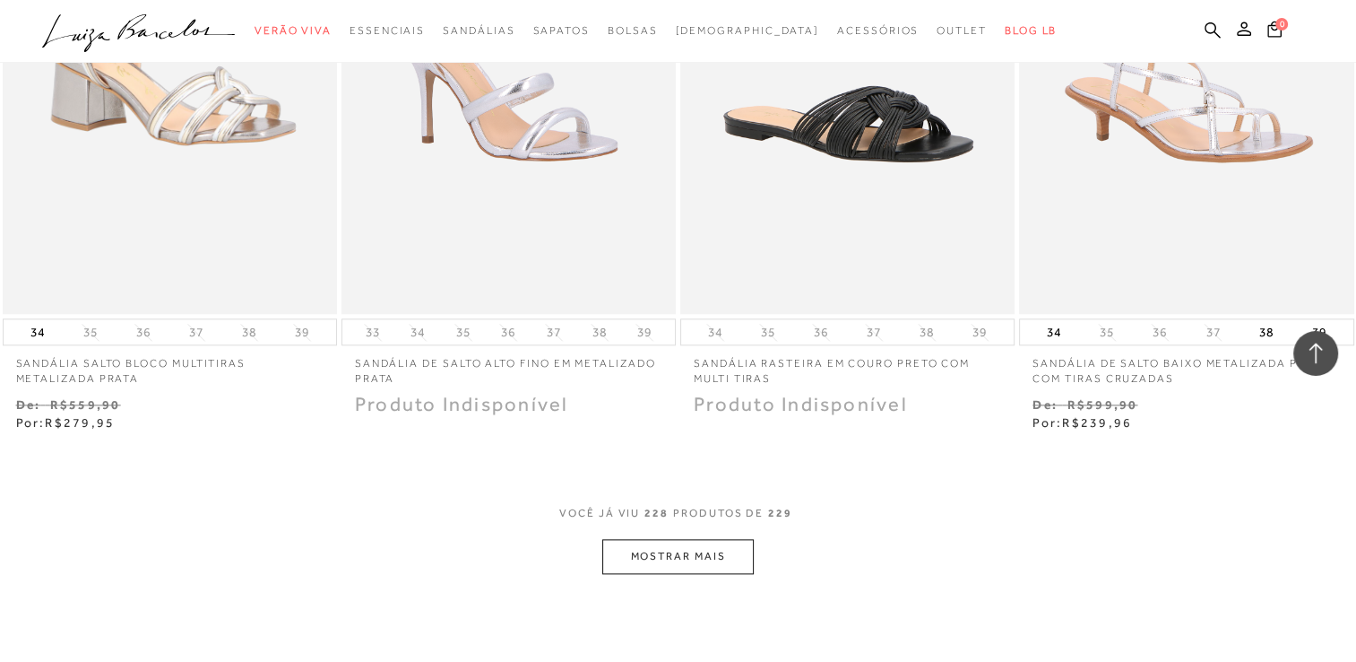
scroll to position [35995, 0]
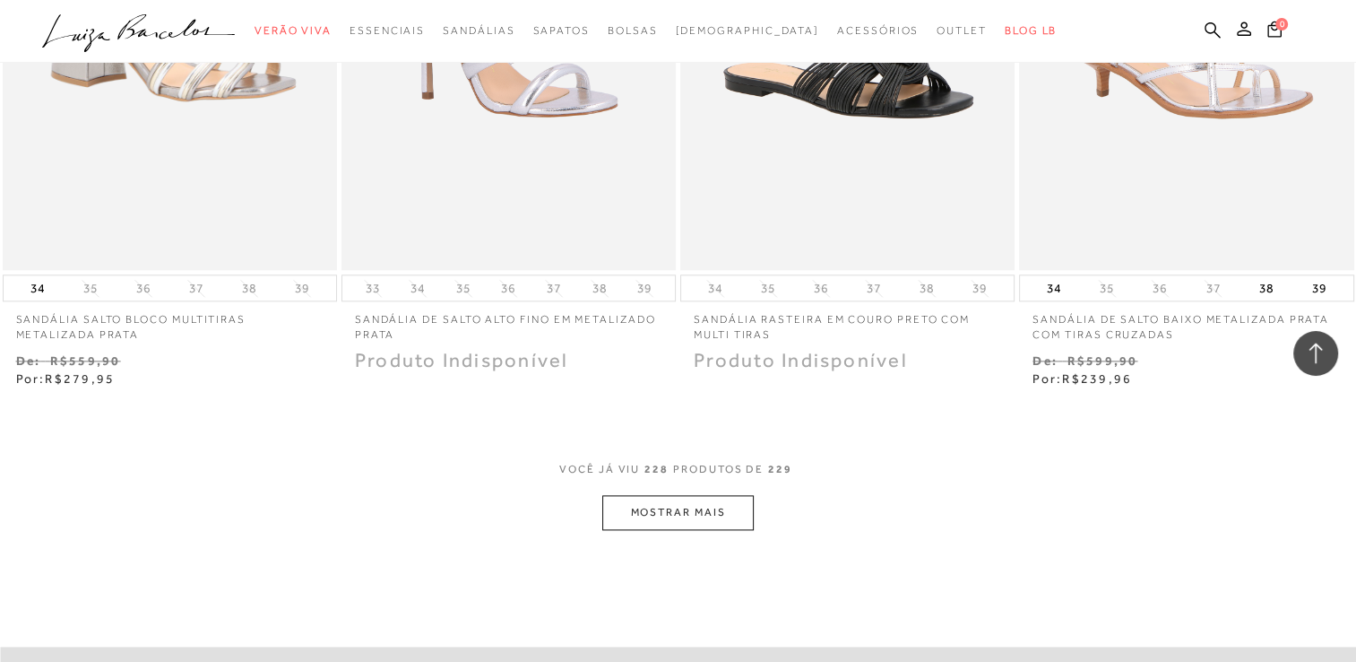
click at [716, 495] on button "MOSTRAR MAIS" at bounding box center [677, 512] width 151 height 35
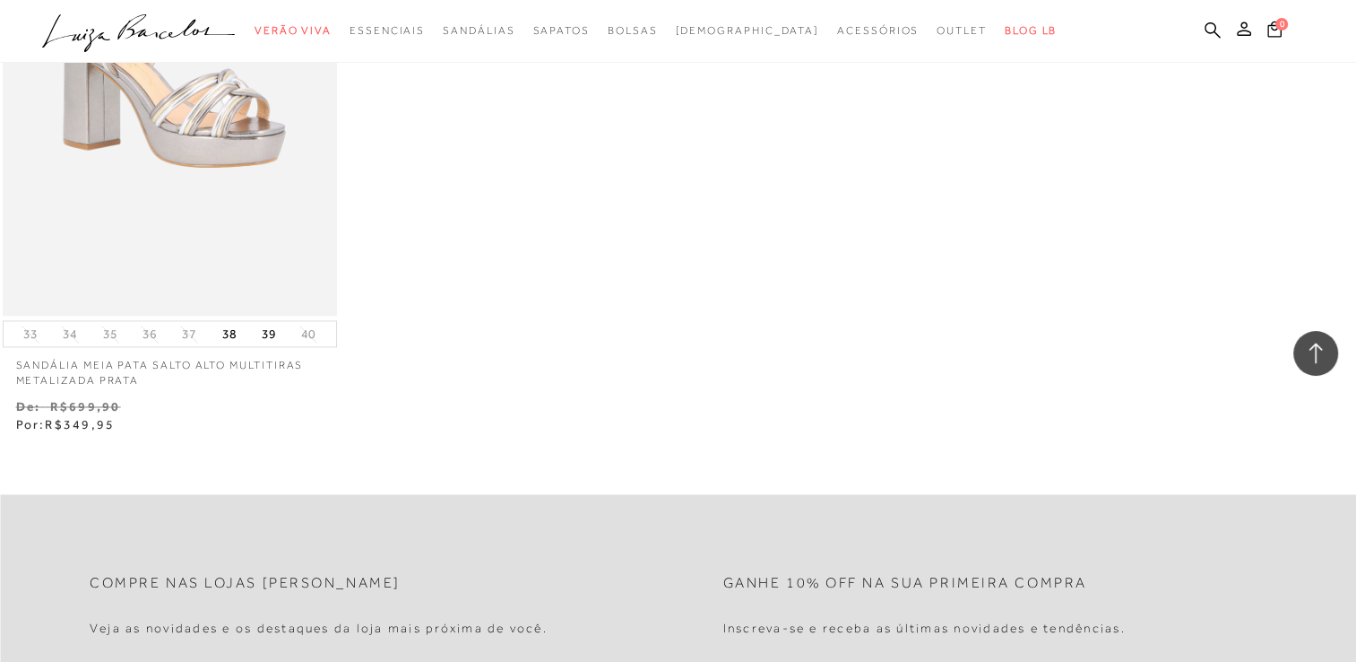
scroll to position [36631, 0]
